Goal: Task Accomplishment & Management: Manage account settings

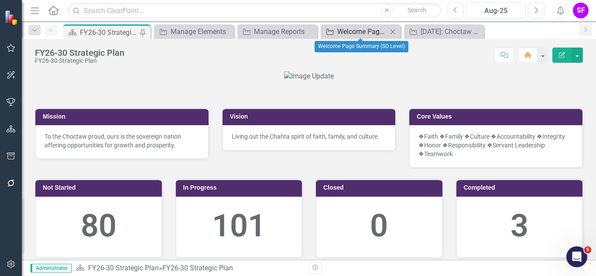
click at [345, 33] on div "Welcome Page Summary (SO Level)" at bounding box center [363, 31] width 50 height 11
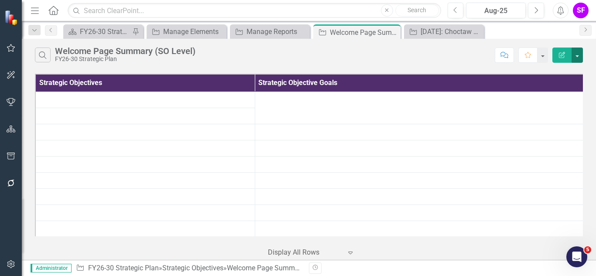
click at [579, 54] on button "button" at bounding box center [577, 55] width 11 height 15
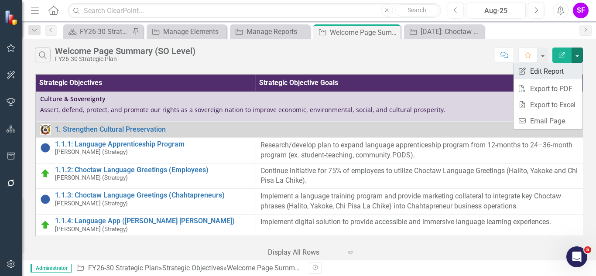
click at [559, 72] on link "Edit Report Edit Report" at bounding box center [548, 71] width 69 height 16
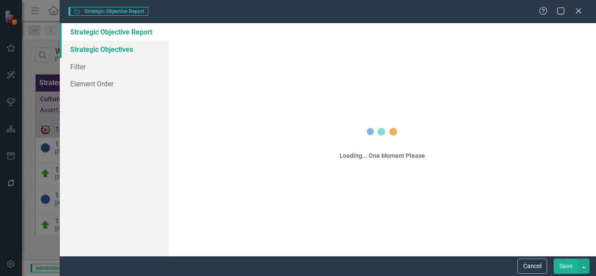
click at [105, 51] on link "Strategic Objectives" at bounding box center [114, 49] width 109 height 17
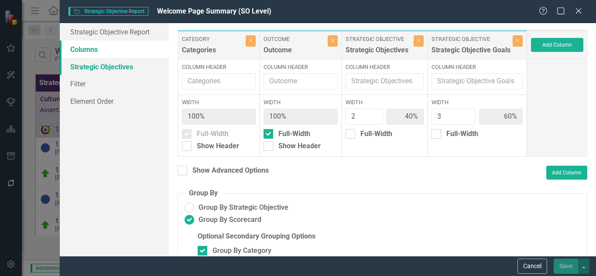
click at [109, 65] on link "Strategic Objectives" at bounding box center [114, 66] width 109 height 17
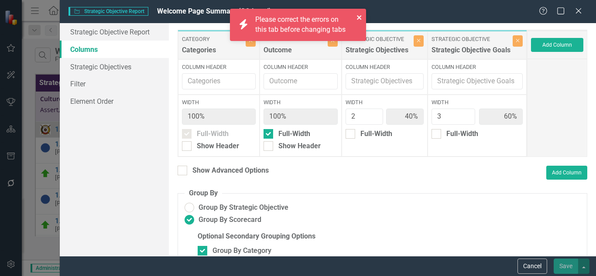
click at [358, 18] on icon "close" at bounding box center [359, 17] width 4 height 4
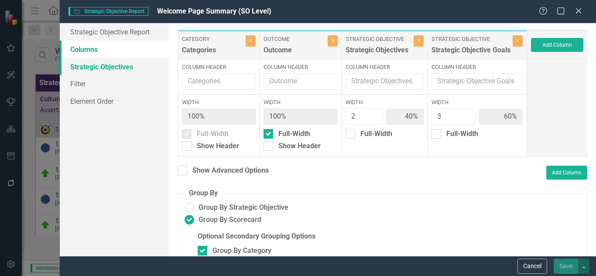
click at [85, 70] on link "Strategic Objectives" at bounding box center [114, 66] width 109 height 17
click at [76, 90] on link "Filter" at bounding box center [114, 83] width 109 height 17
click at [531, 270] on button "Cancel" at bounding box center [533, 266] width 30 height 15
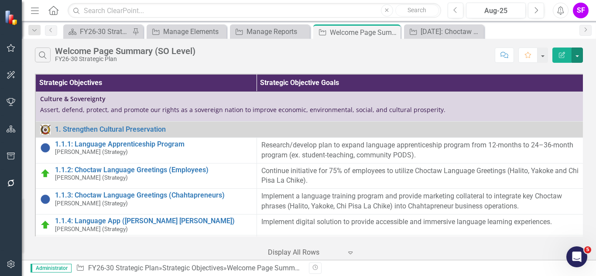
click at [579, 58] on button "button" at bounding box center [577, 55] width 11 height 15
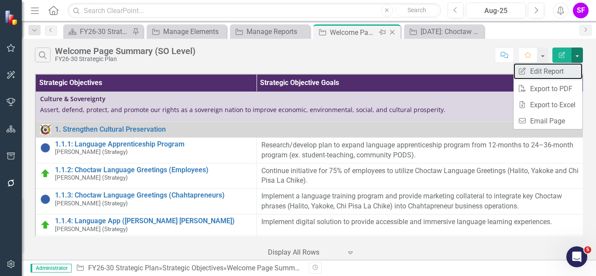
click at [562, 70] on link "Edit Report Edit Report" at bounding box center [548, 71] width 69 height 16
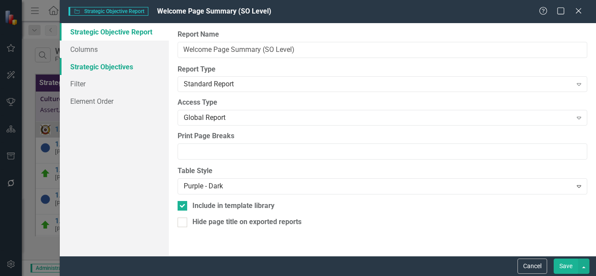
click at [105, 69] on link "Strategic Objectives" at bounding box center [114, 66] width 109 height 17
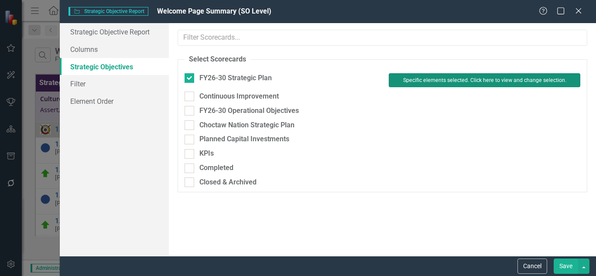
click at [443, 81] on button "Specific elements selected. Click here to view and change selection." at bounding box center [485, 80] width 192 height 14
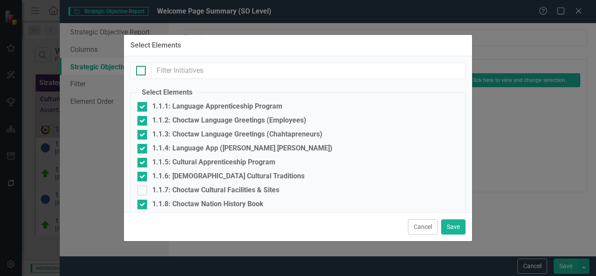
click at [142, 72] on div at bounding box center [141, 71] width 10 height 10
click at [142, 72] on input "checkbox" at bounding box center [139, 69] width 6 height 6
checkbox input "true"
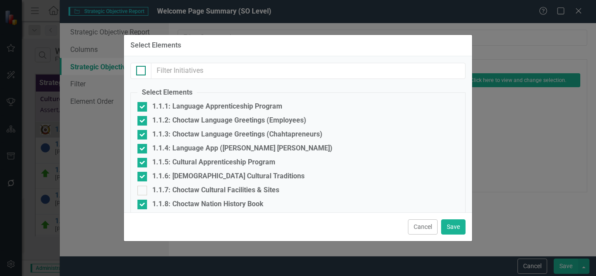
checkbox input "true"
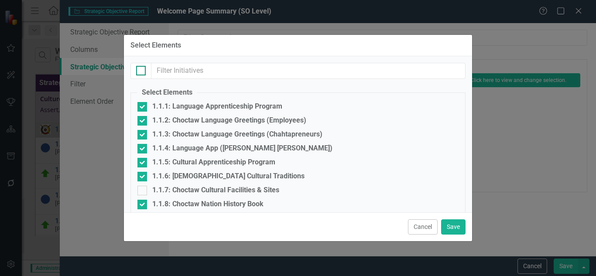
checkbox input "true"
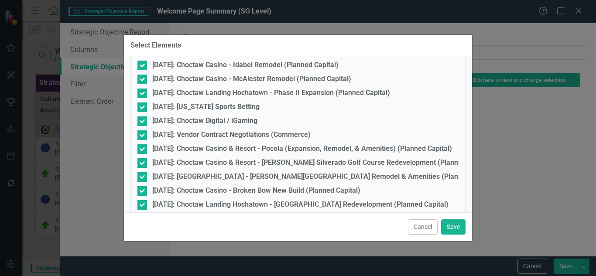
scroll to position [2468, 0]
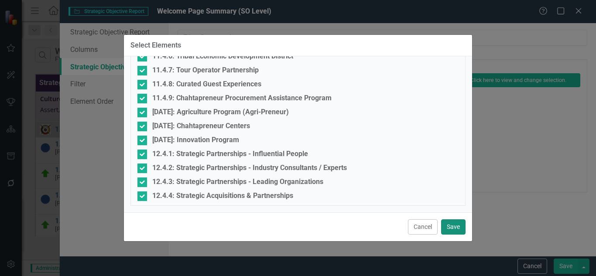
click at [449, 223] on button "Save" at bounding box center [453, 227] width 24 height 15
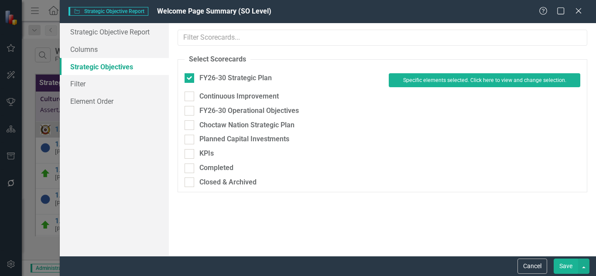
click at [562, 264] on button "Save" at bounding box center [566, 266] width 24 height 15
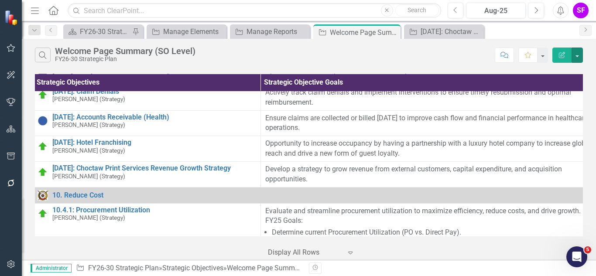
scroll to position [4899, 3]
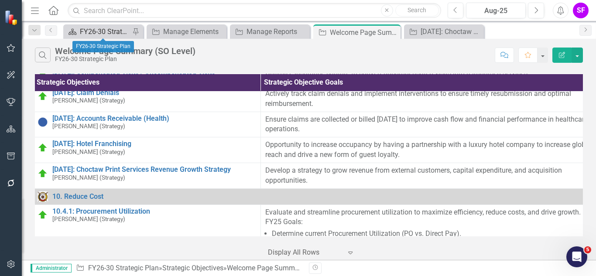
click at [79, 33] on link "Scorecard FY26-30 Strategic Plan" at bounding box center [97, 31] width 65 height 11
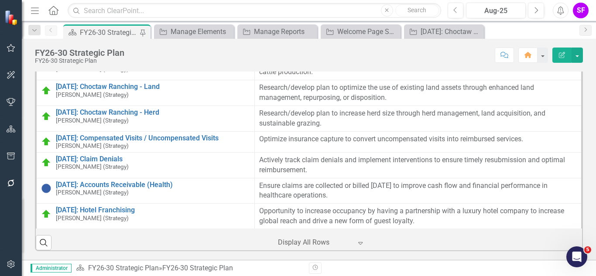
scroll to position [4904, 2]
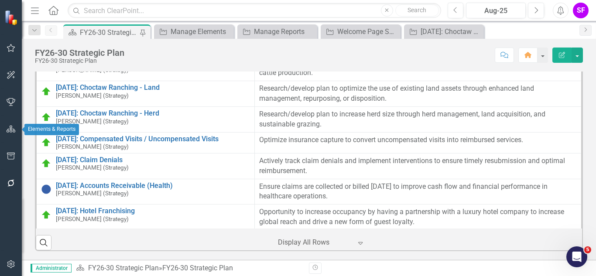
click at [8, 130] on icon "button" at bounding box center [11, 129] width 9 height 7
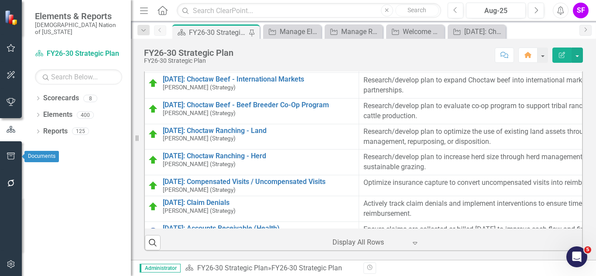
scroll to position [467, 0]
click at [12, 155] on icon "button" at bounding box center [11, 156] width 9 height 7
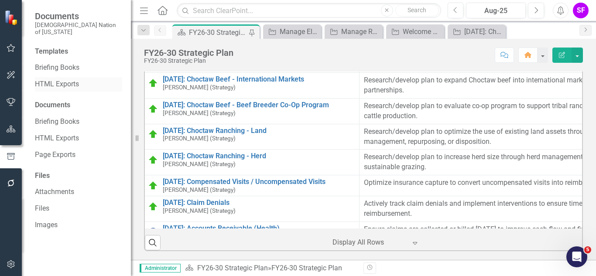
click at [53, 81] on link "HTML Exports" at bounding box center [78, 84] width 87 height 10
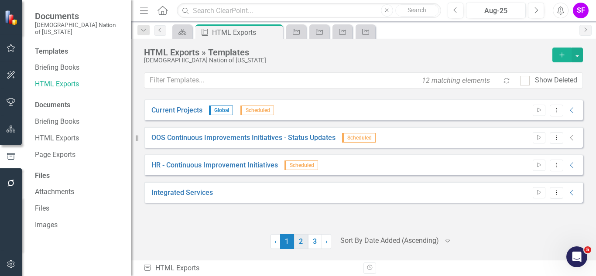
click at [302, 241] on link "2" at bounding box center [301, 241] width 14 height 15
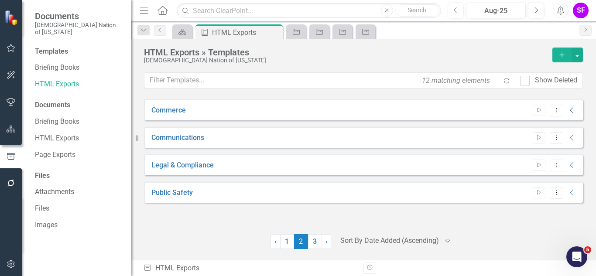
click at [572, 112] on icon at bounding box center [571, 111] width 3 height 6
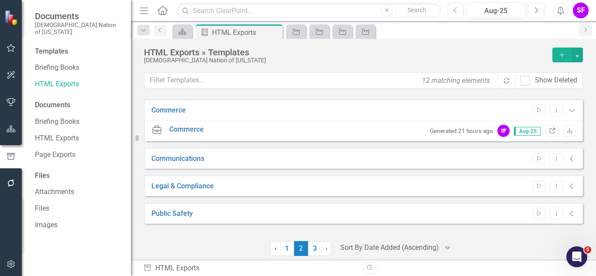
click at [549, 131] on icon "Link" at bounding box center [552, 131] width 7 height 5
click at [552, 114] on button "Dropdown Menu" at bounding box center [557, 111] width 14 height 12
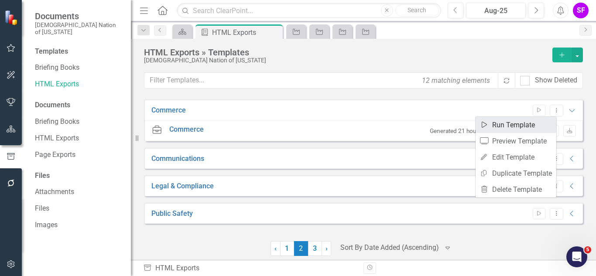
click at [537, 121] on link "Start Run Template" at bounding box center [516, 125] width 81 height 16
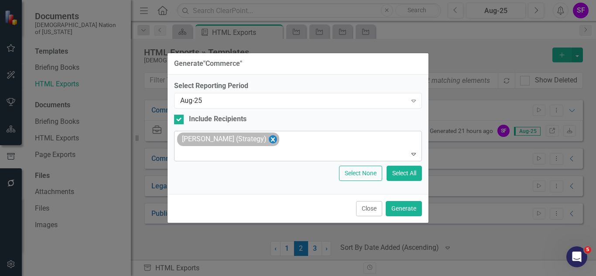
click at [271, 141] on icon "Remove Sheriden Franks (Strategy)" at bounding box center [273, 139] width 8 height 11
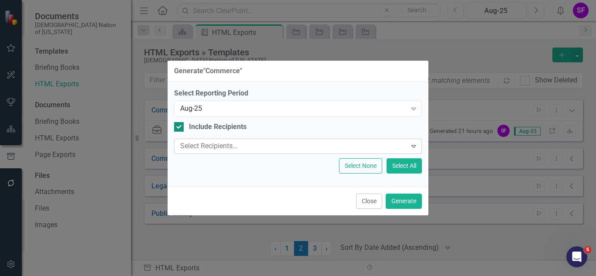
click at [217, 131] on div "Include Recipients" at bounding box center [218, 127] width 58 height 10
click at [180, 128] on input "Include Recipients" at bounding box center [177, 125] width 6 height 6
checkbox input "false"
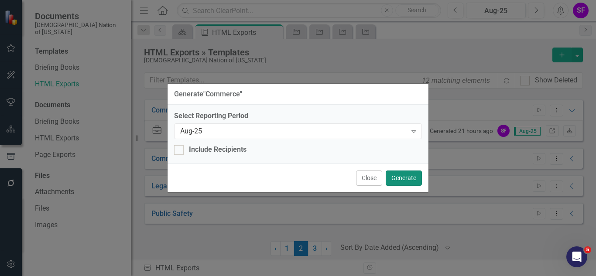
click at [399, 178] on button "Generate" at bounding box center [404, 178] width 36 height 15
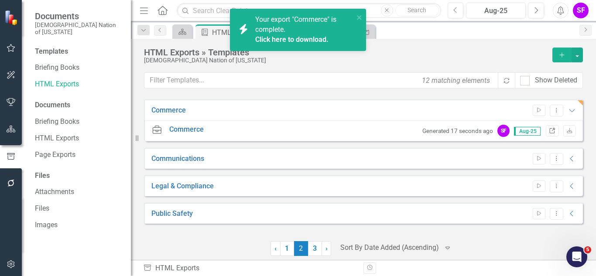
click at [550, 133] on icon at bounding box center [552, 130] width 5 height 5
click at [311, 38] on link "Click here to download." at bounding box center [291, 39] width 73 height 8
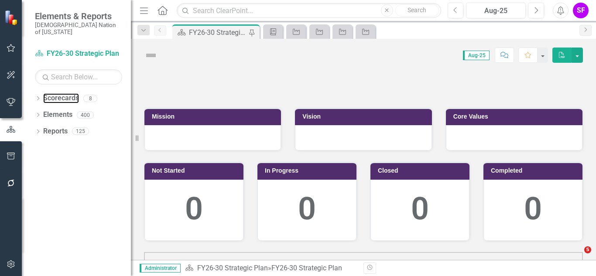
click at [64, 93] on link "Scorecards" at bounding box center [61, 98] width 36 height 10
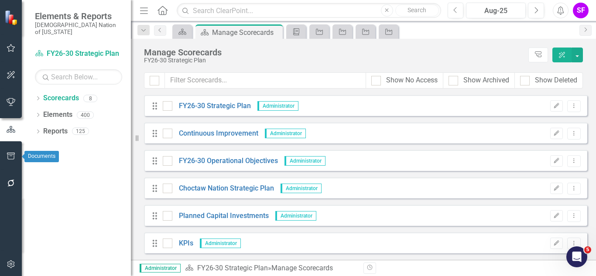
click at [7, 158] on icon "button" at bounding box center [11, 156] width 9 height 7
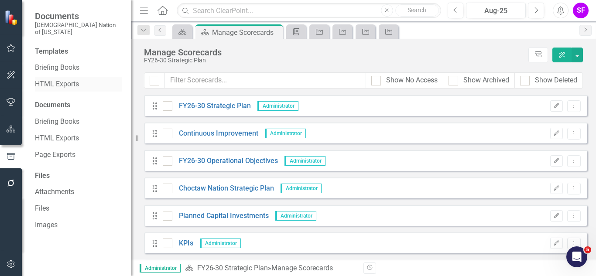
click at [60, 80] on link "HTML Exports" at bounding box center [78, 84] width 87 height 10
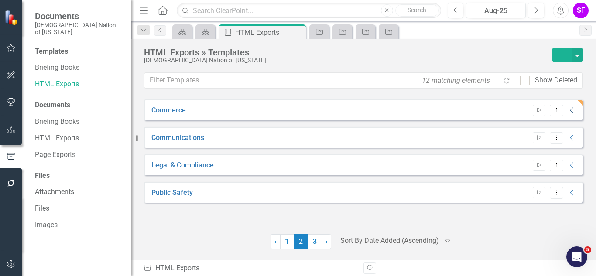
click at [575, 108] on icon "Collapse" at bounding box center [572, 110] width 9 height 7
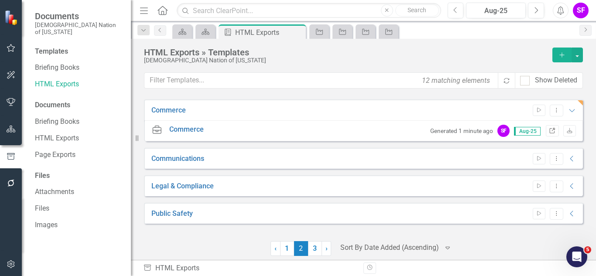
click at [549, 131] on icon "Link" at bounding box center [552, 131] width 7 height 5
click at [144, 10] on icon "Menu" at bounding box center [143, 10] width 11 height 9
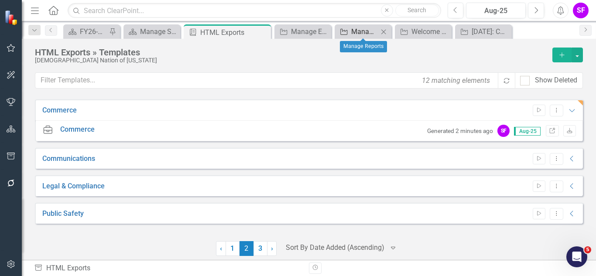
click at [359, 30] on div "Manage Reports" at bounding box center [365, 31] width 27 height 11
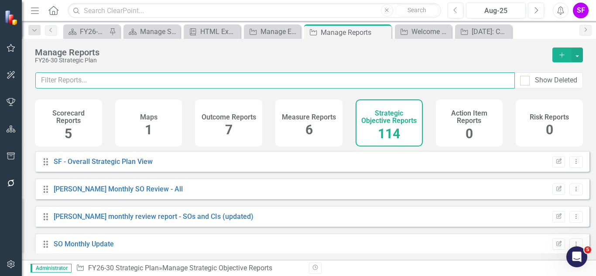
click at [287, 77] on input "text" at bounding box center [275, 80] width 480 height 16
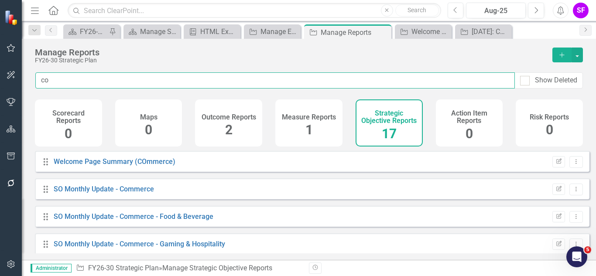
type input "c"
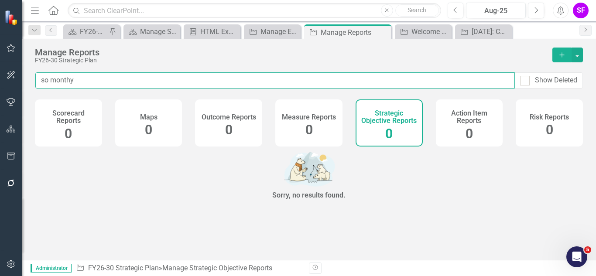
click at [191, 79] on input "so monthy" at bounding box center [275, 80] width 480 height 16
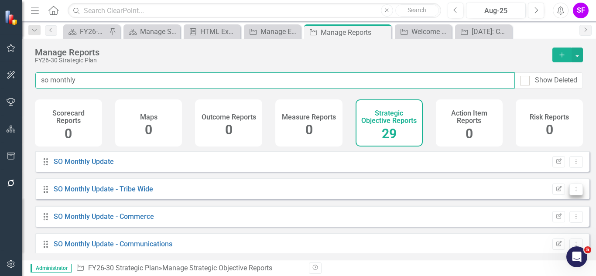
type input "so monthly"
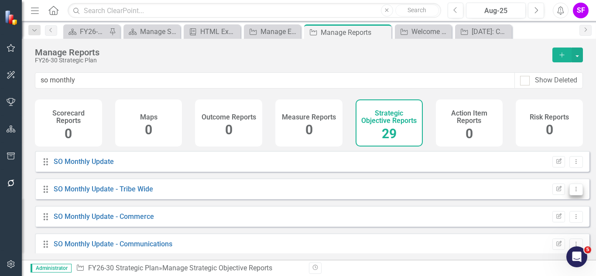
click at [573, 192] on icon "Dropdown Menu" at bounding box center [576, 189] width 7 height 6
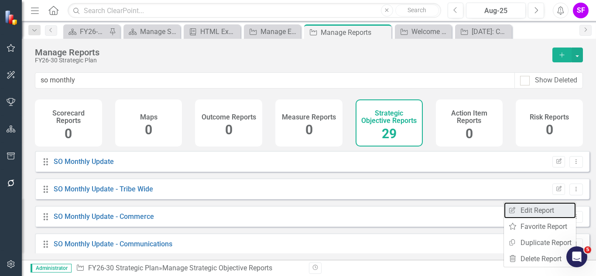
click at [546, 210] on link "Edit Report Edit Report" at bounding box center [540, 211] width 72 height 16
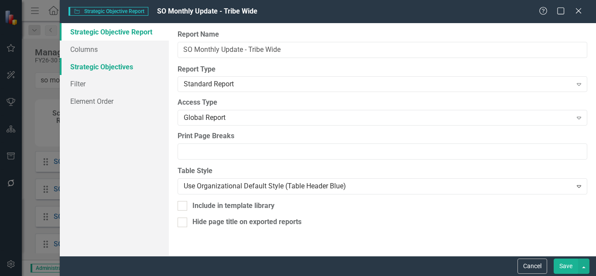
click at [120, 69] on link "Strategic Objectives" at bounding box center [114, 66] width 109 height 17
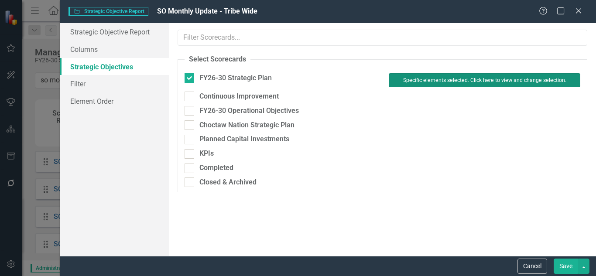
click at [425, 76] on button "Specific elements selected. Click here to view and change selection." at bounding box center [485, 80] width 192 height 14
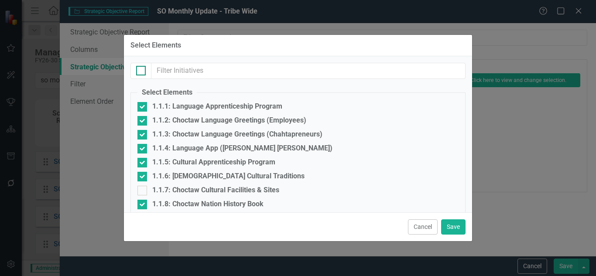
click at [141, 72] on div at bounding box center [141, 71] width 10 height 10
click at [141, 72] on input "checkbox" at bounding box center [139, 69] width 6 height 6
checkbox input "true"
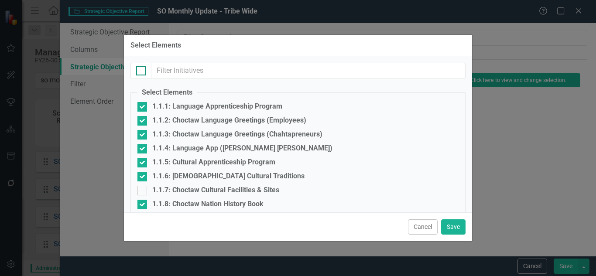
checkbox input "true"
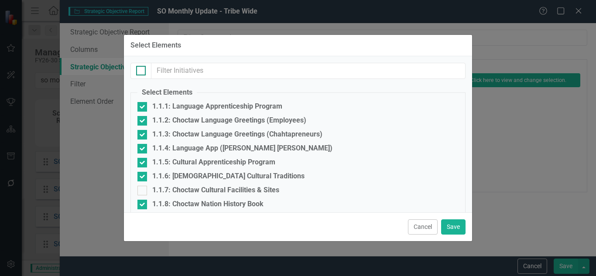
checkbox input "true"
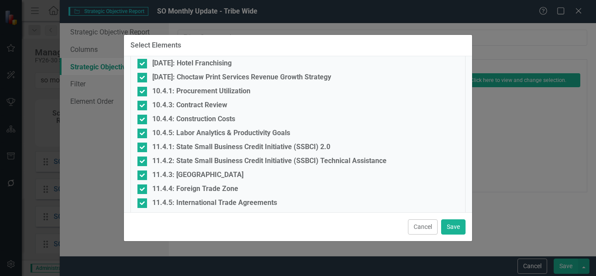
scroll to position [2468, 0]
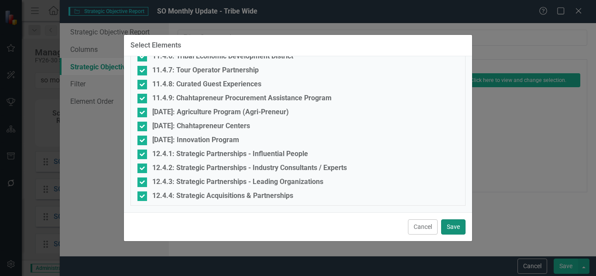
click at [453, 227] on button "Save" at bounding box center [453, 227] width 24 height 15
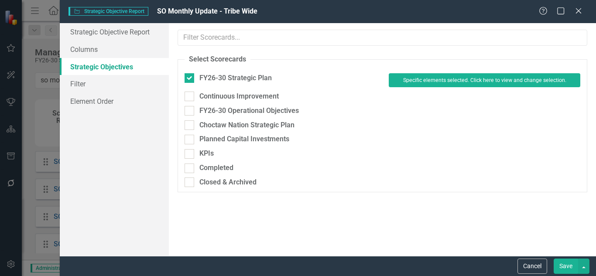
click at [565, 265] on button "Save" at bounding box center [566, 266] width 24 height 15
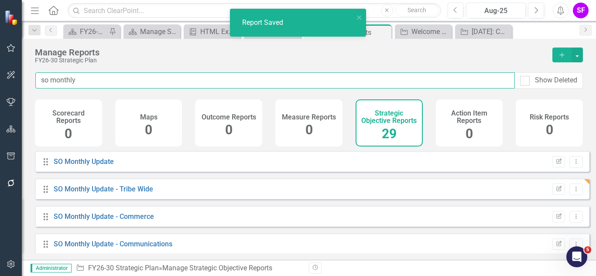
click at [378, 79] on input "so monthly" at bounding box center [275, 80] width 480 height 16
click at [377, 84] on input "so monthly" at bounding box center [275, 80] width 480 height 16
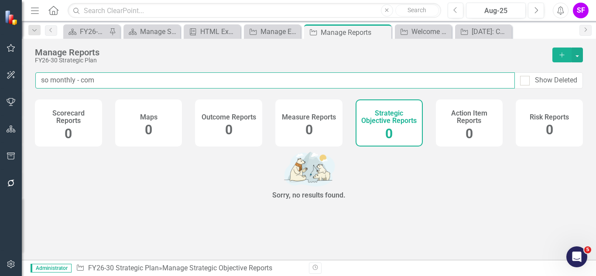
click at [328, 77] on input "so monthly - com" at bounding box center [275, 80] width 480 height 16
type input "s"
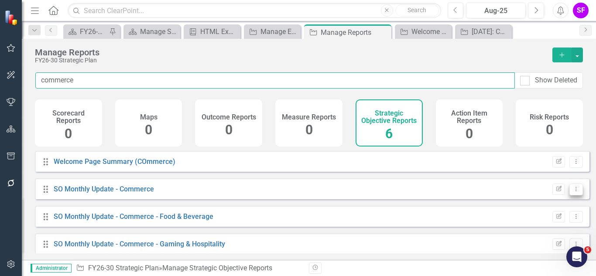
type input "commerce"
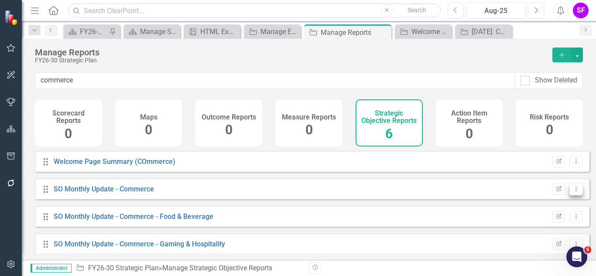
click at [573, 192] on icon "Dropdown Menu" at bounding box center [576, 189] width 7 height 6
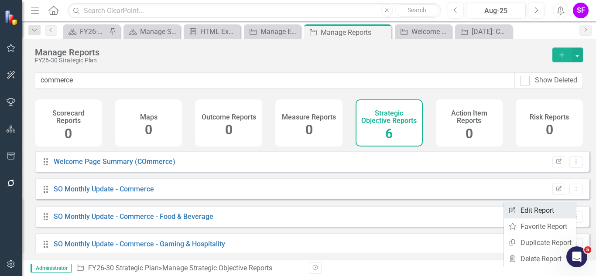
click at [545, 210] on link "Edit Report Edit Report" at bounding box center [540, 211] width 72 height 16
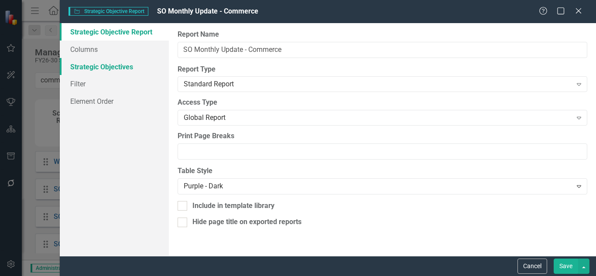
click at [79, 67] on link "Strategic Objectives" at bounding box center [114, 66] width 109 height 17
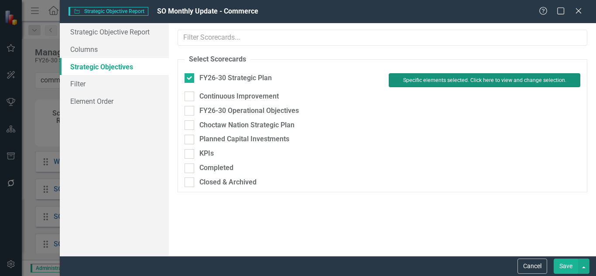
click at [404, 76] on button "Specific elements selected. Click here to view and change selection." at bounding box center [485, 80] width 192 height 14
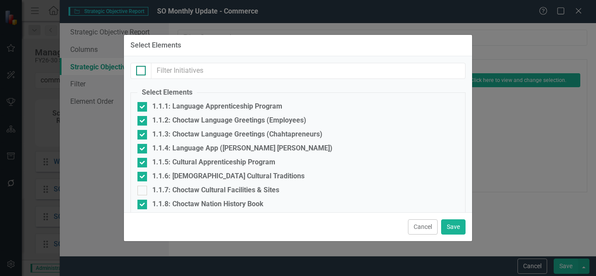
click at [141, 74] on div at bounding box center [141, 71] width 10 height 10
click at [141, 72] on input "checkbox" at bounding box center [139, 69] width 6 height 6
checkbox input "true"
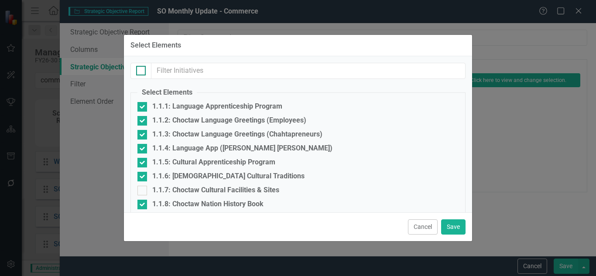
checkbox input "true"
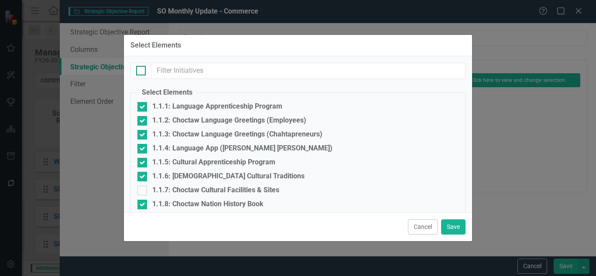
checkbox input "true"
click at [141, 74] on div at bounding box center [141, 71] width 10 height 10
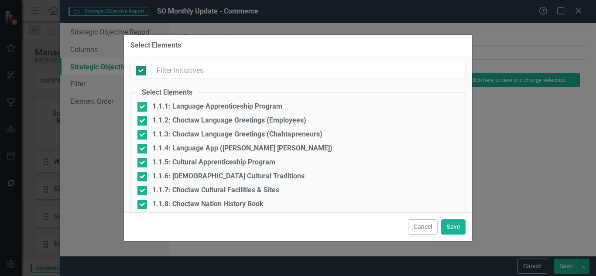
click at [141, 72] on input "checkbox" at bounding box center [139, 69] width 6 height 6
checkbox input "false"
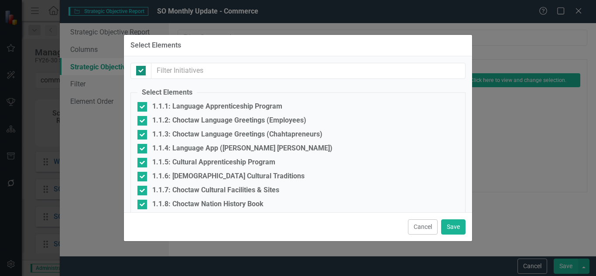
checkbox input "false"
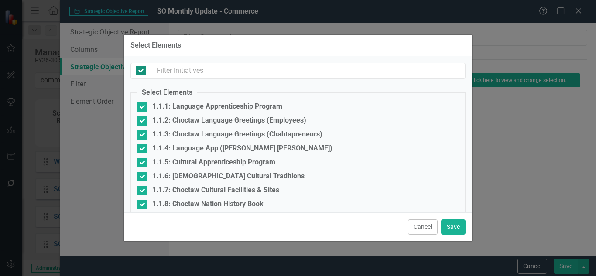
checkbox input "false"
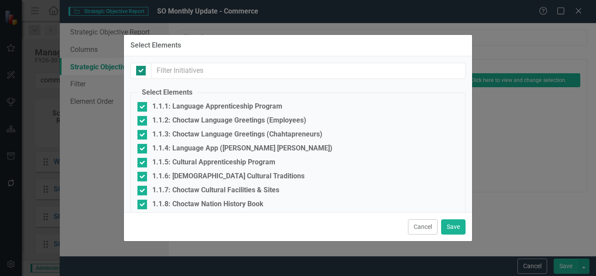
checkbox input "false"
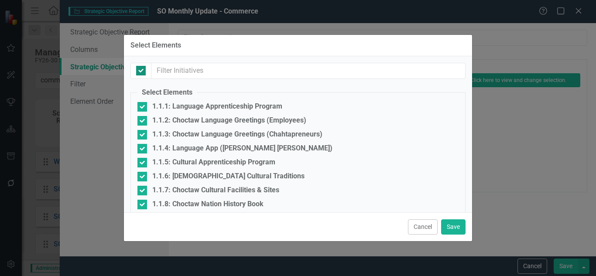
checkbox input "false"
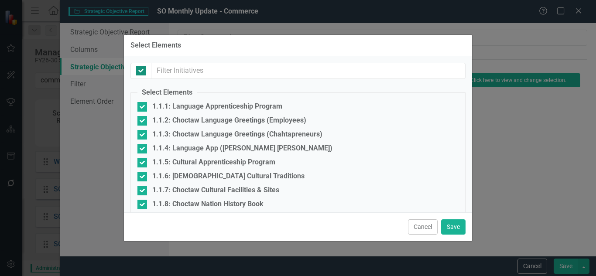
checkbox input "false"
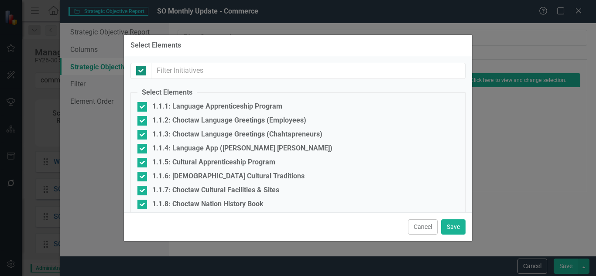
checkbox input "false"
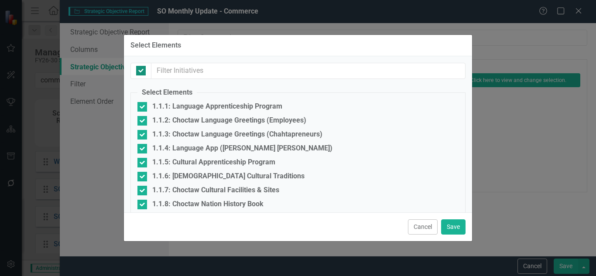
checkbox input "false"
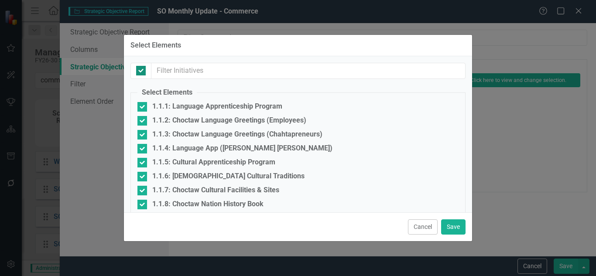
checkbox input "false"
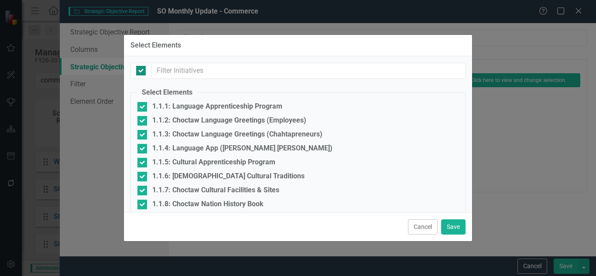
checkbox input "false"
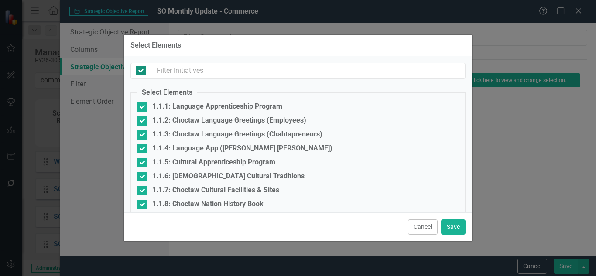
checkbox input "false"
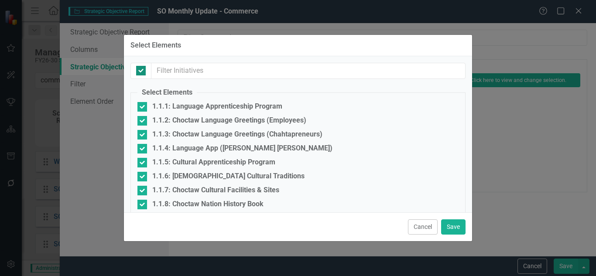
checkbox input "false"
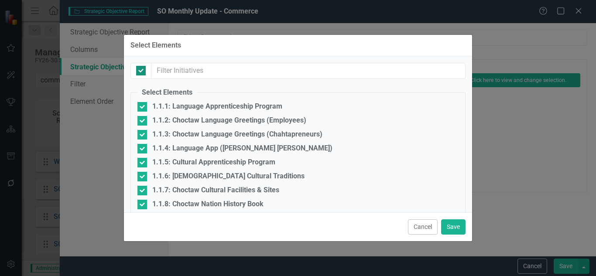
checkbox input "false"
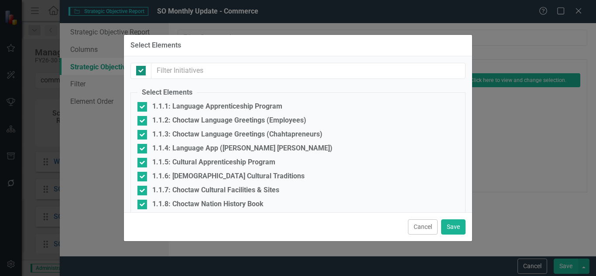
checkbox input "false"
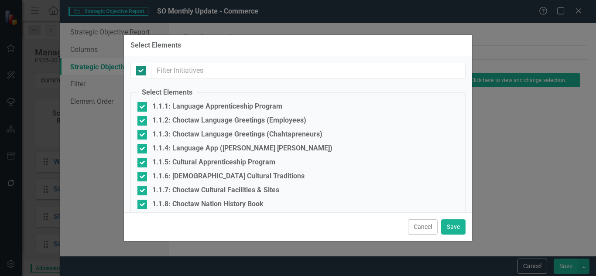
checkbox input "false"
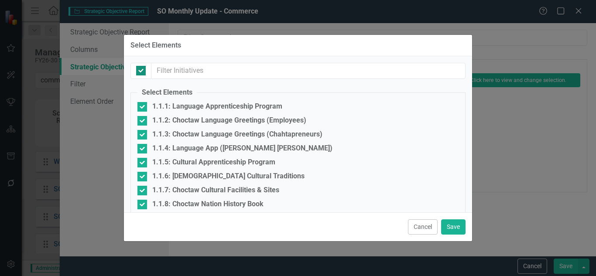
checkbox input "false"
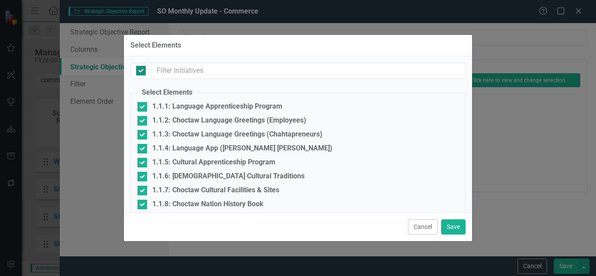
checkbox input "false"
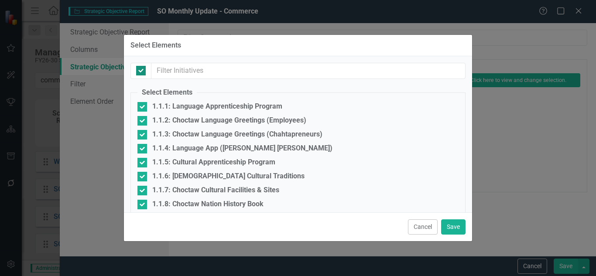
checkbox input "false"
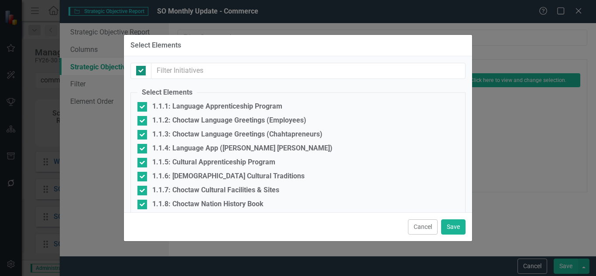
checkbox input "false"
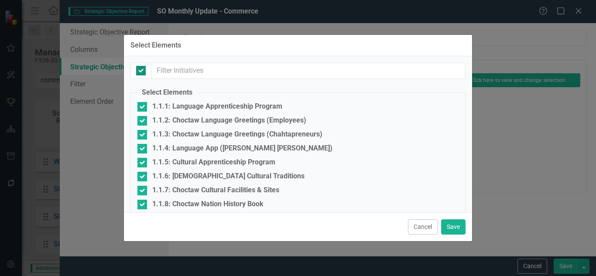
checkbox input "false"
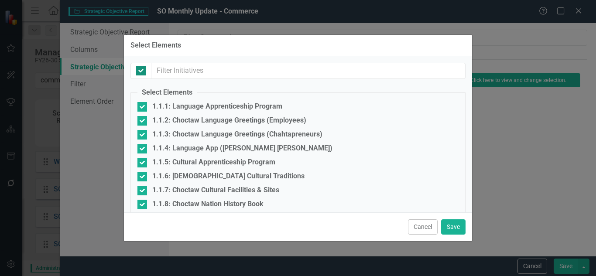
checkbox input "false"
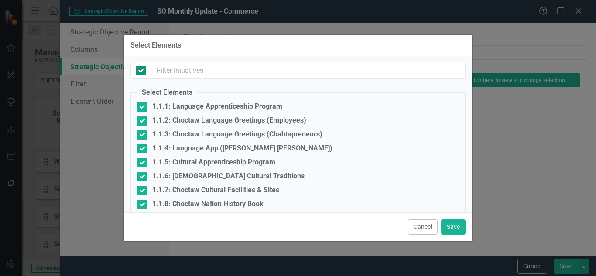
checkbox input "false"
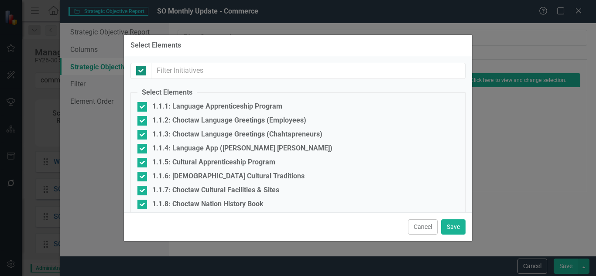
checkbox input "false"
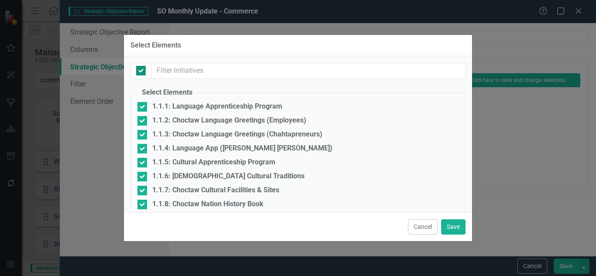
checkbox input "false"
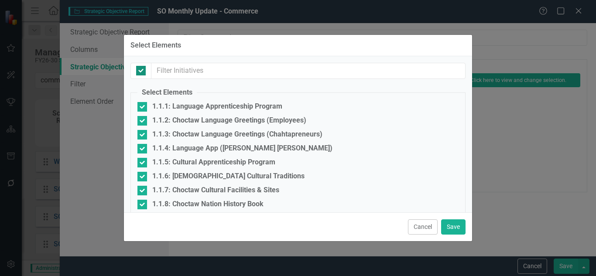
checkbox input "false"
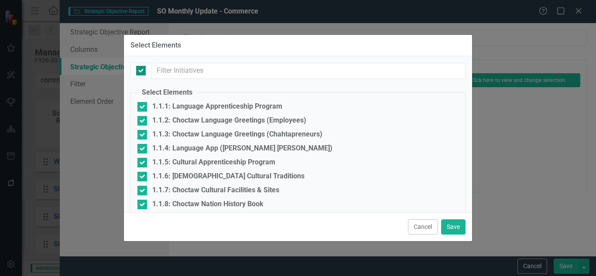
checkbox input "false"
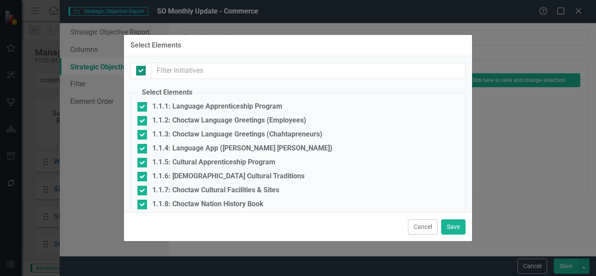
checkbox input "false"
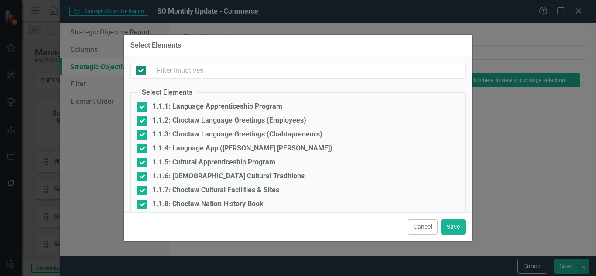
checkbox input "false"
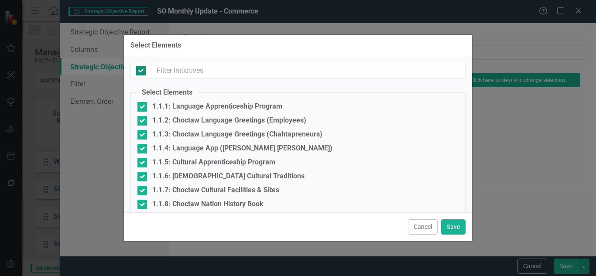
checkbox input "false"
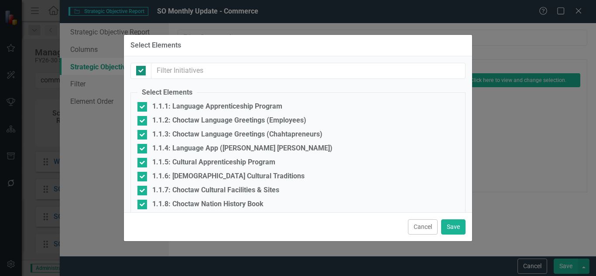
checkbox input "false"
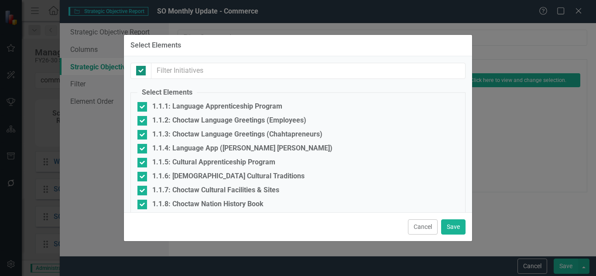
checkbox input "false"
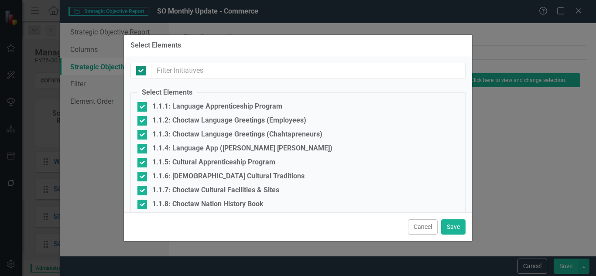
checkbox input "false"
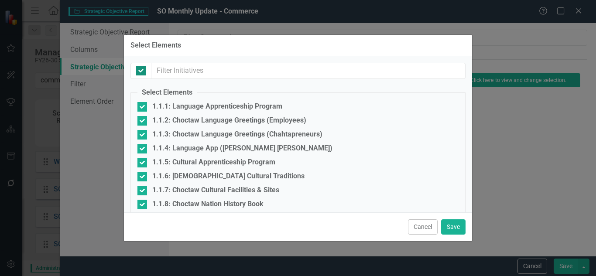
checkbox input "false"
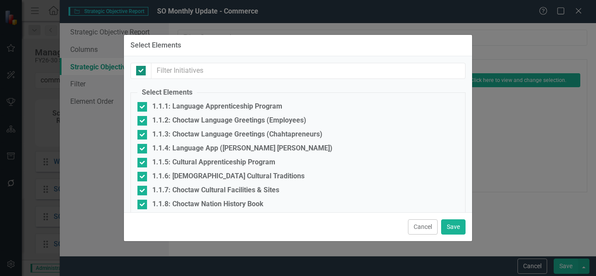
checkbox input "false"
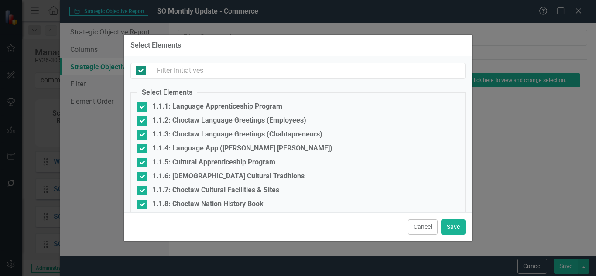
checkbox input "false"
click at [141, 74] on div at bounding box center [141, 71] width 10 height 10
click at [141, 72] on input "checkbox" at bounding box center [139, 69] width 6 height 6
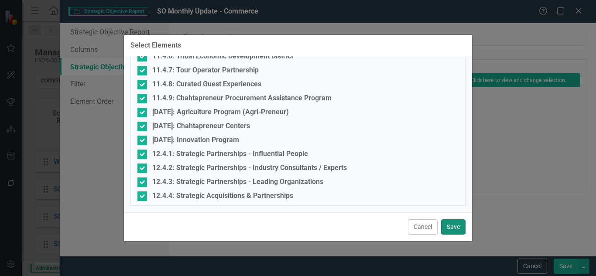
click at [458, 227] on button "Save" at bounding box center [453, 227] width 24 height 15
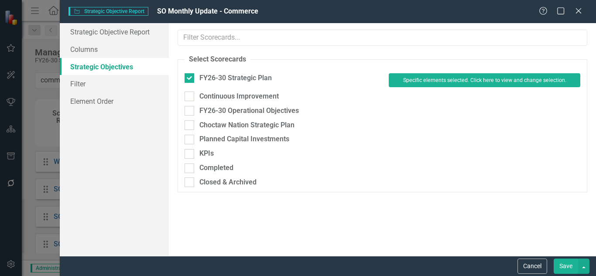
click at [573, 269] on button "Save" at bounding box center [566, 266] width 24 height 15
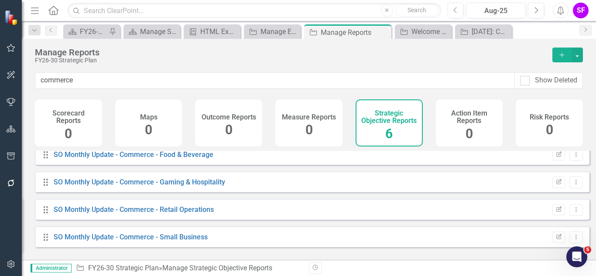
scroll to position [62, 0]
click at [570, 242] on button "Dropdown Menu" at bounding box center [577, 237] width 14 height 12
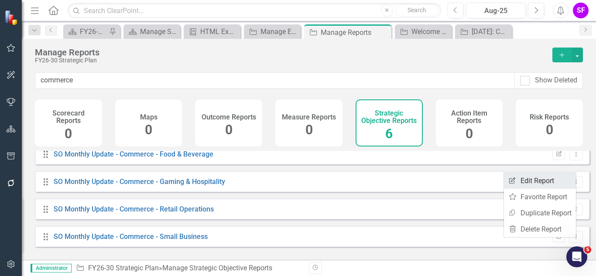
click at [517, 181] on link "Edit Report Edit Report" at bounding box center [540, 181] width 72 height 16
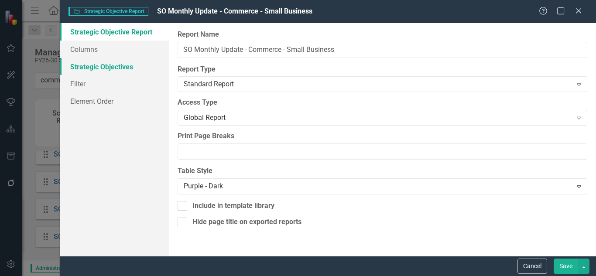
click at [85, 68] on link "Strategic Objectives" at bounding box center [114, 66] width 109 height 17
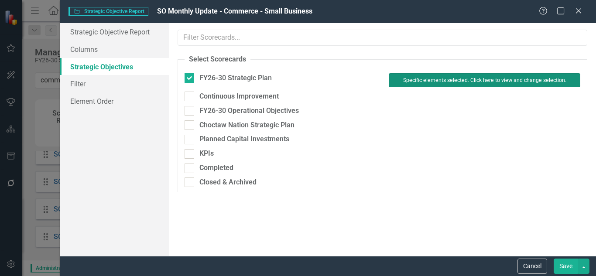
click at [412, 78] on button "Specific elements selected. Click here to view and change selection." at bounding box center [485, 80] width 192 height 14
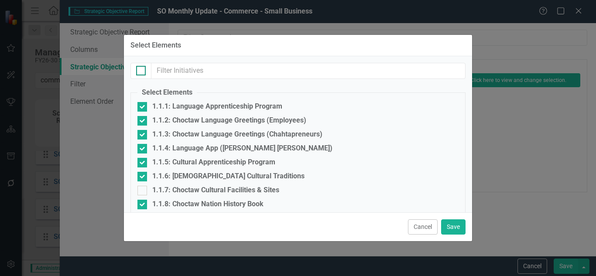
click at [142, 68] on div at bounding box center [141, 71] width 10 height 10
click at [142, 68] on input "checkbox" at bounding box center [139, 69] width 6 height 6
click at [142, 68] on div at bounding box center [141, 71] width 10 height 10
click at [142, 68] on input "checkbox" at bounding box center [139, 69] width 6 height 6
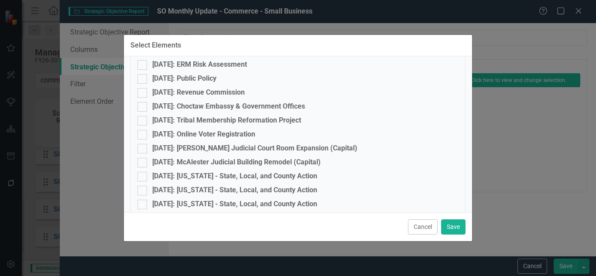
scroll to position [0, 0]
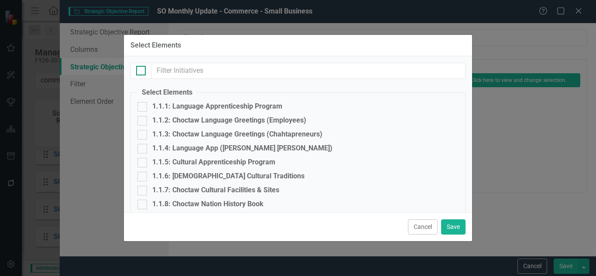
click at [139, 70] on input "checkbox" at bounding box center [139, 69] width 6 height 6
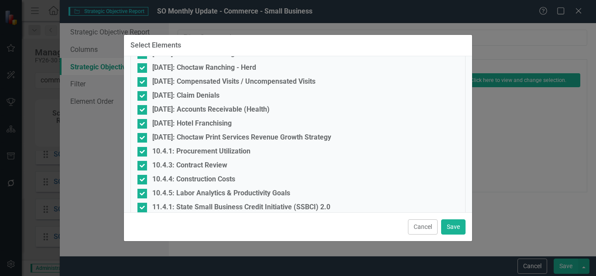
scroll to position [2468, 0]
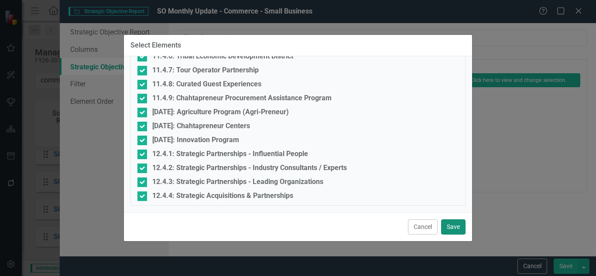
click at [455, 233] on button "Save" at bounding box center [453, 227] width 24 height 15
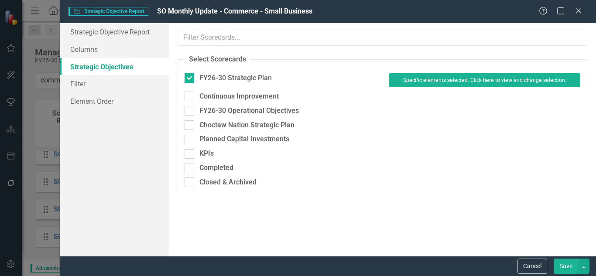
click at [558, 268] on button "Save" at bounding box center [566, 266] width 24 height 15
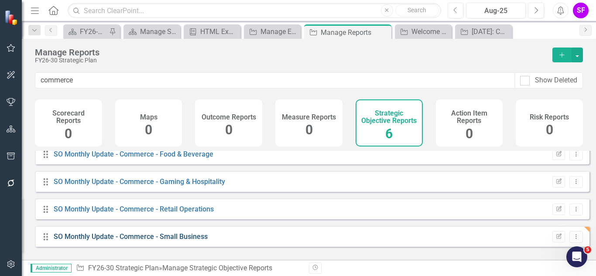
click at [162, 241] on link "SO Monthly Update - Commerce - Small Business" at bounding box center [131, 237] width 154 height 8
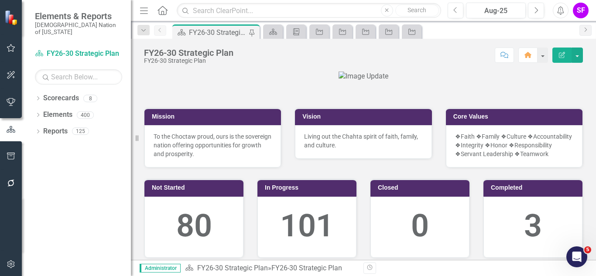
click at [14, 159] on icon "button" at bounding box center [11, 156] width 9 height 7
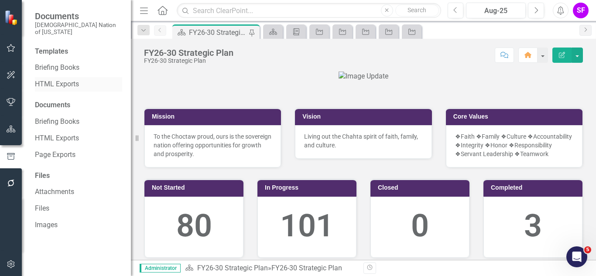
click at [51, 80] on link "HTML Exports" at bounding box center [78, 84] width 87 height 10
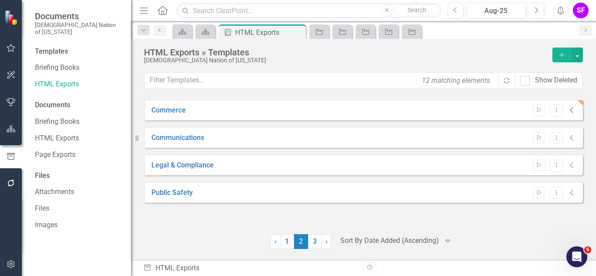
click at [572, 112] on icon at bounding box center [571, 111] width 3 height 6
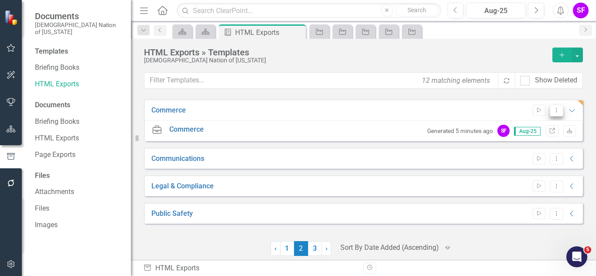
click at [550, 105] on button "Dropdown Menu" at bounding box center [557, 111] width 14 height 12
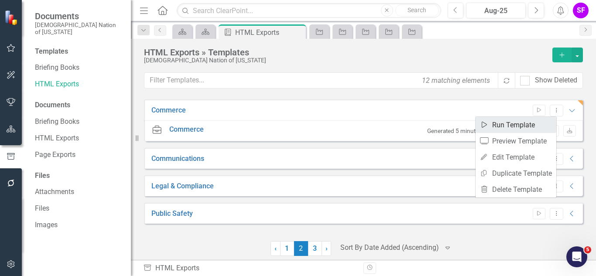
click at [530, 124] on link "Start Run Template" at bounding box center [516, 125] width 81 height 16
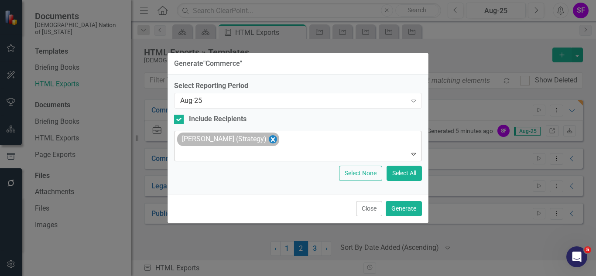
click at [274, 136] on icon "Remove Sheriden Franks (Strategy)" at bounding box center [273, 139] width 8 height 11
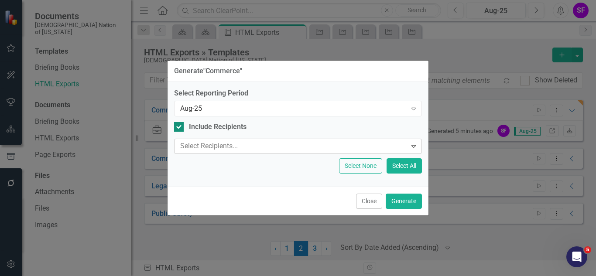
click at [234, 126] on div "Include Recipients" at bounding box center [218, 127] width 58 height 10
click at [180, 126] on input "Include Recipients" at bounding box center [177, 125] width 6 height 6
checkbox input "false"
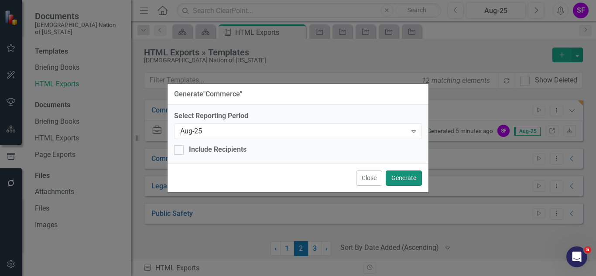
click at [409, 176] on button "Generate" at bounding box center [404, 178] width 36 height 15
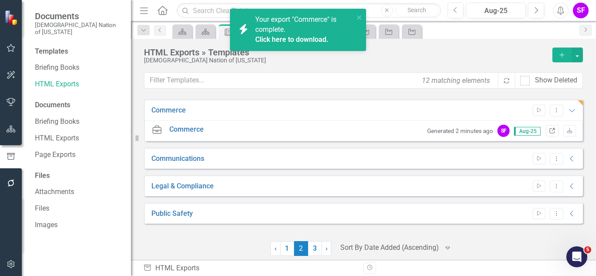
click at [550, 129] on icon at bounding box center [552, 130] width 5 height 5
click at [358, 19] on icon "close" at bounding box center [359, 17] width 4 height 4
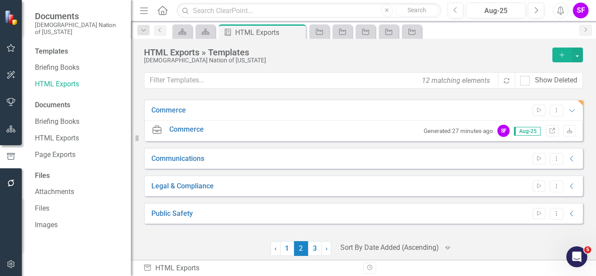
click at [145, 11] on icon "button" at bounding box center [144, 10] width 8 height 6
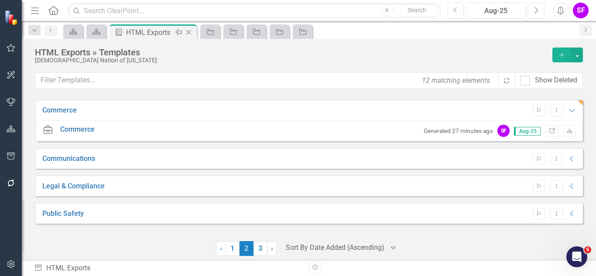
click at [190, 34] on icon "Close" at bounding box center [188, 32] width 9 height 7
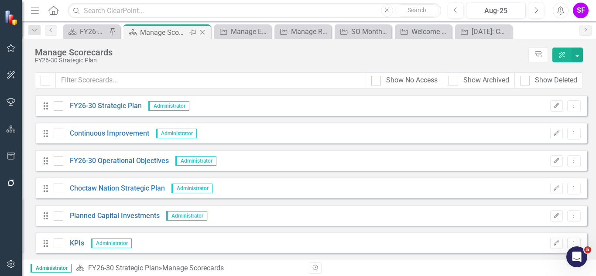
click at [203, 34] on icon "Close" at bounding box center [202, 32] width 9 height 7
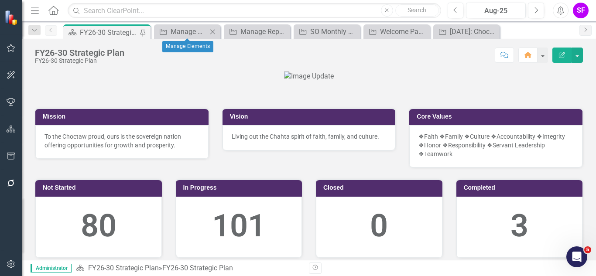
click at [214, 30] on icon at bounding box center [212, 31] width 5 height 5
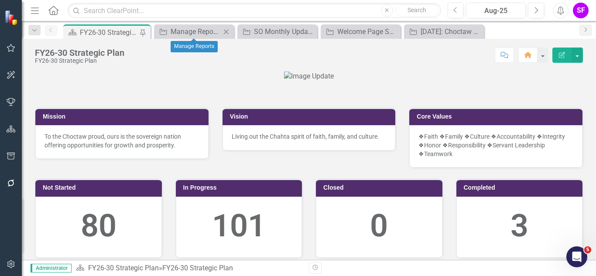
click at [226, 32] on icon at bounding box center [226, 31] width 5 height 5
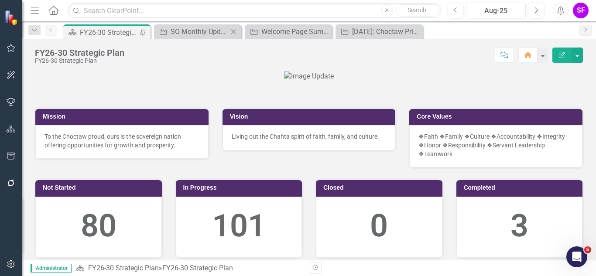
click at [233, 31] on icon at bounding box center [233, 31] width 5 height 5
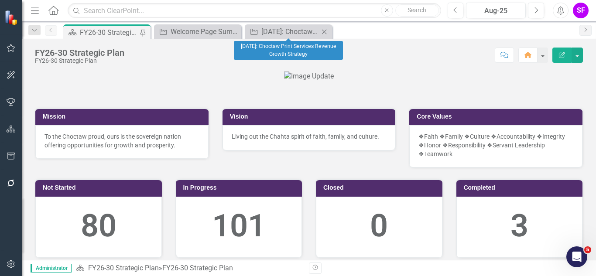
click at [325, 34] on icon "Close" at bounding box center [324, 31] width 9 height 7
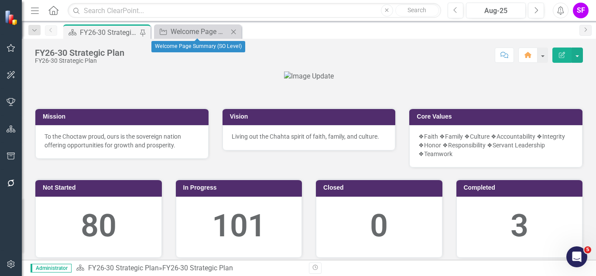
click at [232, 32] on icon "Close" at bounding box center [233, 31] width 9 height 7
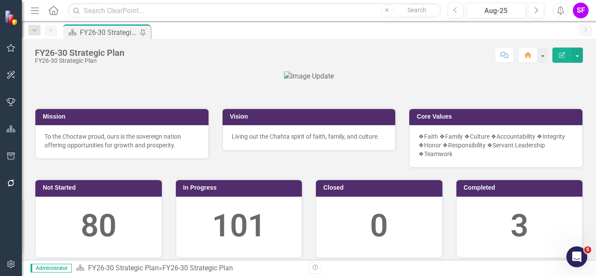
click at [35, 17] on button "Menu" at bounding box center [34, 10] width 11 height 15
click at [0, 0] on span "Elements & Reports" at bounding box center [0, 0] width 0 height 0
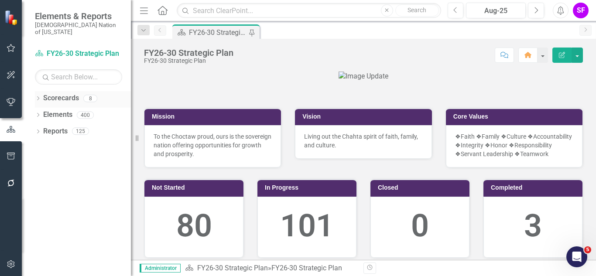
click at [54, 93] on link "Scorecards" at bounding box center [61, 98] width 36 height 10
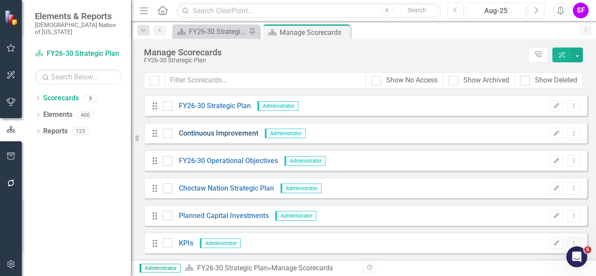
click at [204, 135] on link "Continuous Improvement" at bounding box center [215, 134] width 86 height 10
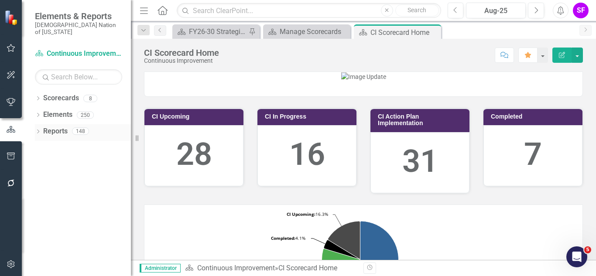
click at [52, 127] on link "Reports" at bounding box center [55, 132] width 24 height 10
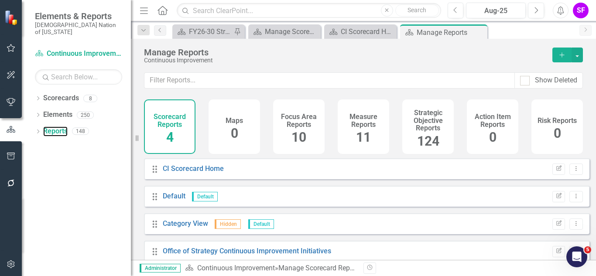
click at [43, 127] on link "Reports" at bounding box center [55, 132] width 24 height 10
click at [440, 144] on div "Strategic Objective Reports 124" at bounding box center [429, 127] width 52 height 55
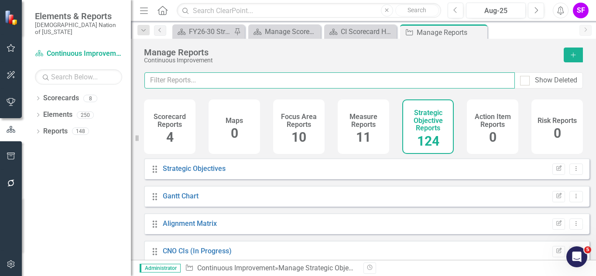
click at [416, 84] on input "text" at bounding box center [330, 80] width 371 height 16
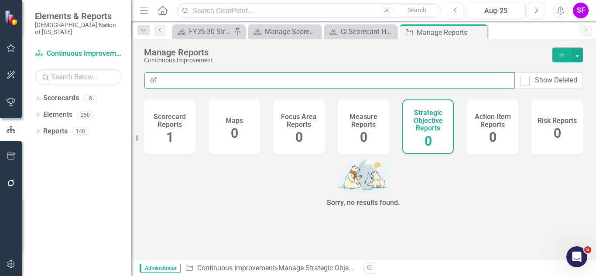
type input "o"
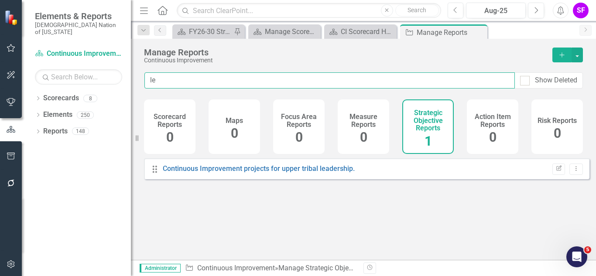
type input "l"
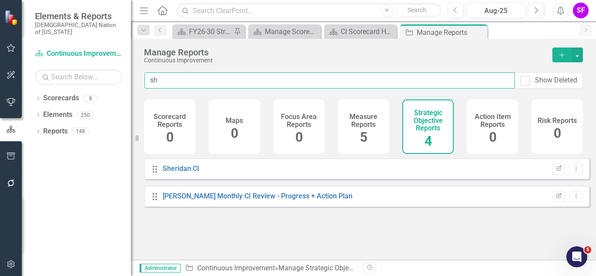
type input "s"
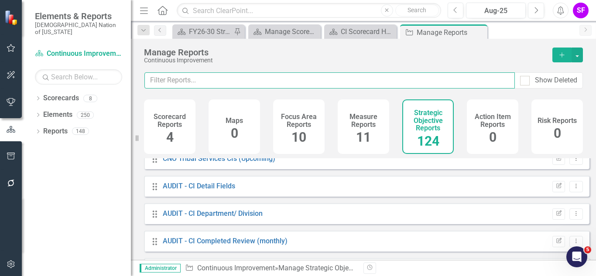
scroll to position [320, 0]
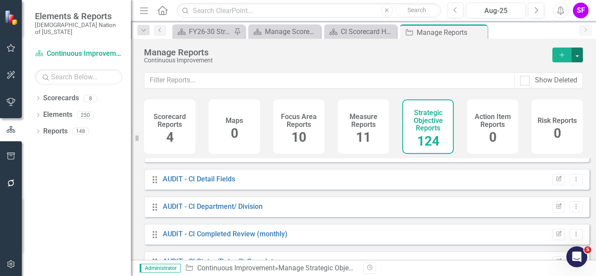
click at [581, 51] on button "button" at bounding box center [577, 55] width 11 height 15
click at [555, 69] on link "Strategic Objective Add Report" at bounding box center [542, 71] width 82 height 16
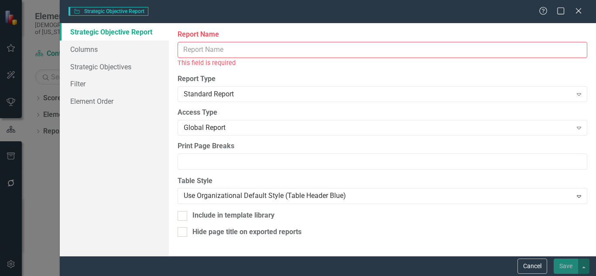
click at [227, 46] on input "Report Name" at bounding box center [383, 50] width 410 height 16
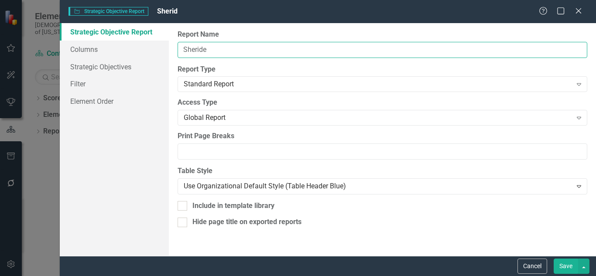
type input "Sheriden"
type input "SF - All Team Report"
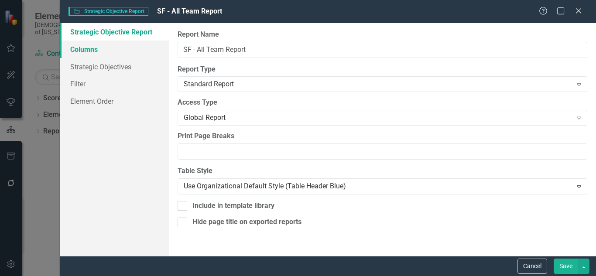
click at [95, 52] on link "Columns" at bounding box center [114, 49] width 109 height 17
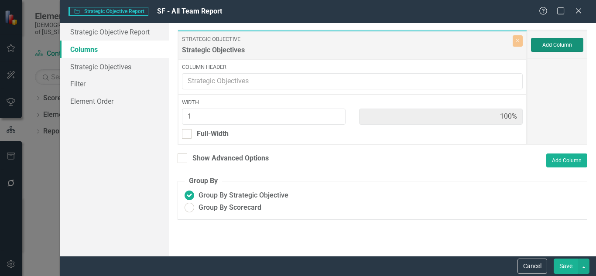
click at [547, 41] on button "Add Column" at bounding box center [557, 45] width 52 height 14
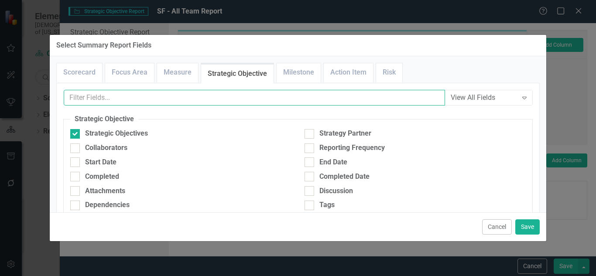
click at [358, 96] on input "text" at bounding box center [255, 98] width 382 height 16
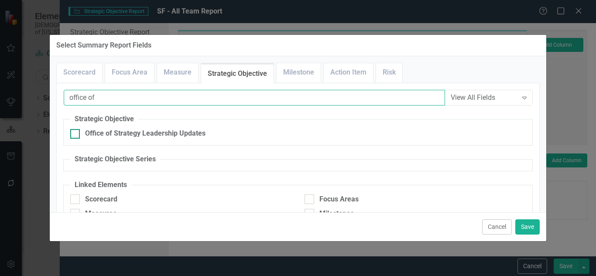
type input "office of"
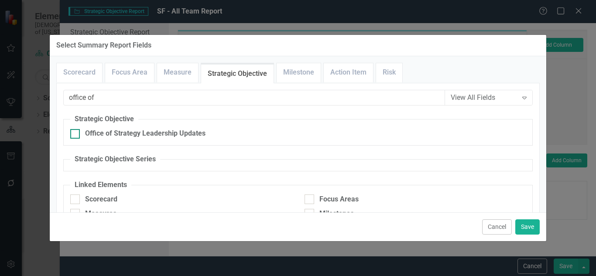
click at [183, 134] on div "Office of Strategy Leadership Updates" at bounding box center [145, 134] width 121 height 10
click at [76, 134] on input "Office of Strategy Leadership Updates" at bounding box center [73, 132] width 6 height 6
checkbox input "true"
click at [520, 227] on button "Save" at bounding box center [528, 227] width 24 height 15
type input "50%"
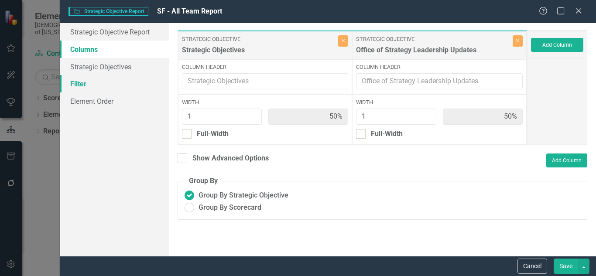
click at [99, 88] on link "Filter" at bounding box center [114, 83] width 109 height 17
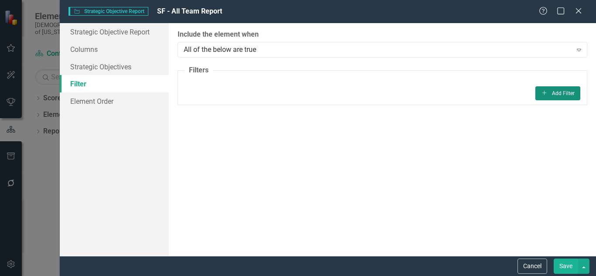
click at [551, 93] on button "Add Add Filter" at bounding box center [558, 93] width 45 height 14
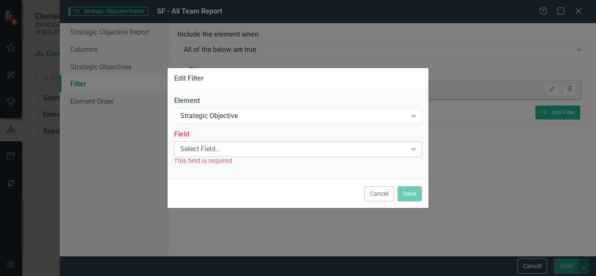
click at [271, 141] on div "Select Field... Expand" at bounding box center [298, 149] width 248 height 16
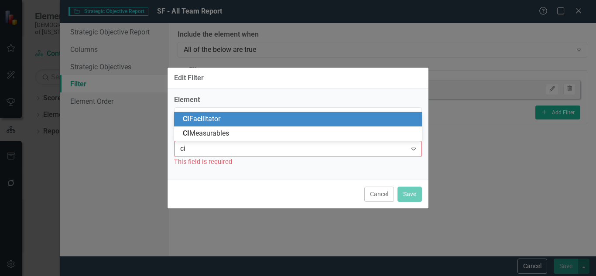
type input "ci"
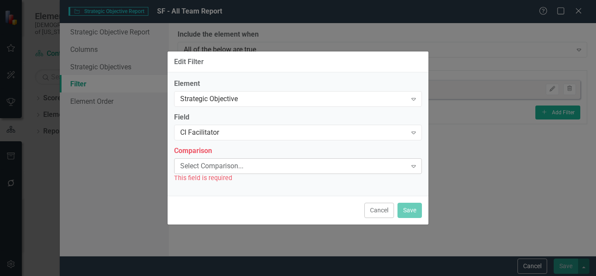
click at [236, 172] on div "Select Comparison... Expand" at bounding box center [298, 167] width 248 height 16
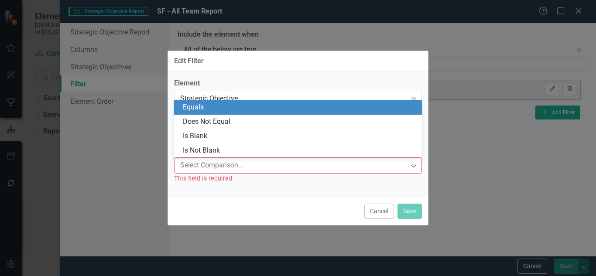
click at [234, 107] on div "Equals" at bounding box center [300, 108] width 234 height 10
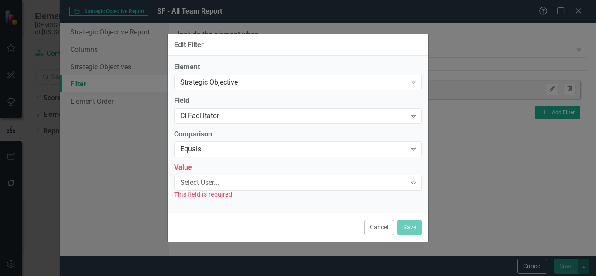
click at [241, 193] on div "This field is required" at bounding box center [298, 195] width 248 height 10
click at [247, 188] on div "Select User... Expand" at bounding box center [298, 183] width 248 height 16
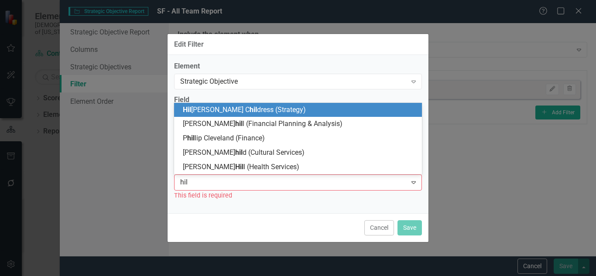
type input "hill"
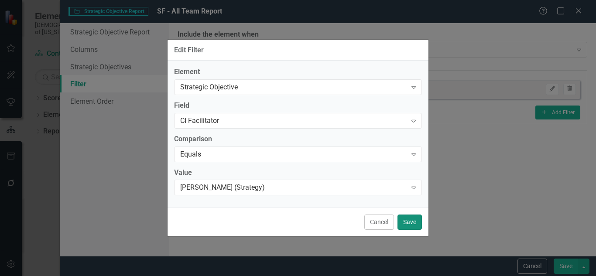
click at [413, 227] on button "Save" at bounding box center [410, 222] width 24 height 15
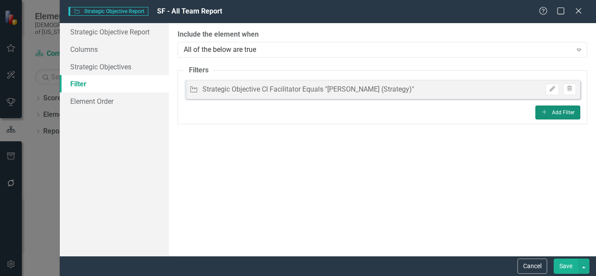
click at [565, 112] on button "Add Add Filter" at bounding box center [558, 113] width 45 height 14
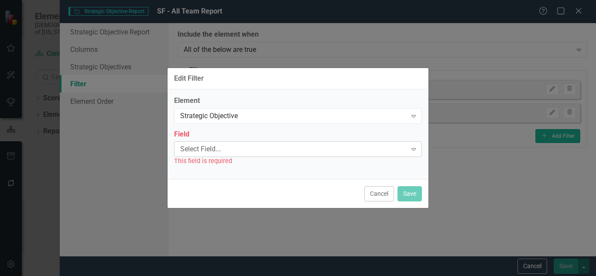
click at [293, 147] on div "Select Field..." at bounding box center [293, 150] width 227 height 10
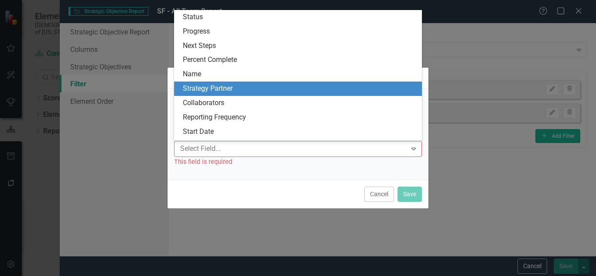
click at [305, 88] on div "Strategy Partner" at bounding box center [300, 89] width 234 height 10
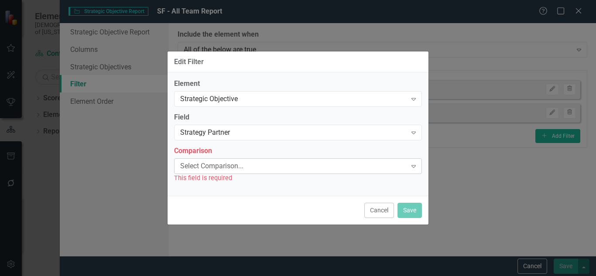
click at [268, 172] on div "Select Comparison... Expand" at bounding box center [298, 167] width 248 height 16
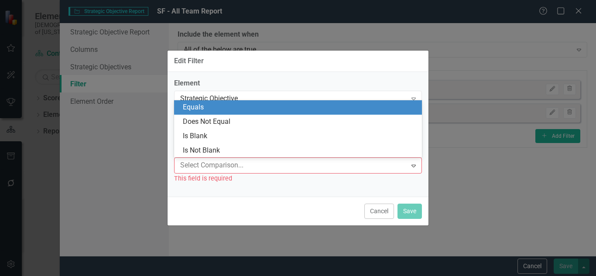
type input "l"
click at [245, 109] on div "Equals" at bounding box center [300, 108] width 234 height 10
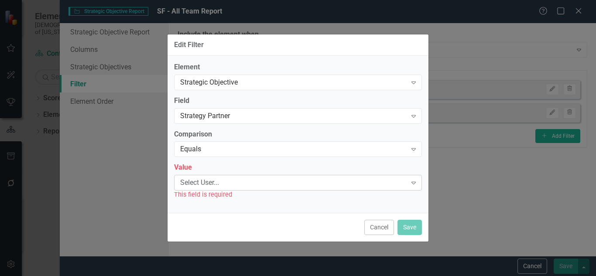
click at [213, 180] on div "Select User..." at bounding box center [293, 183] width 227 height 10
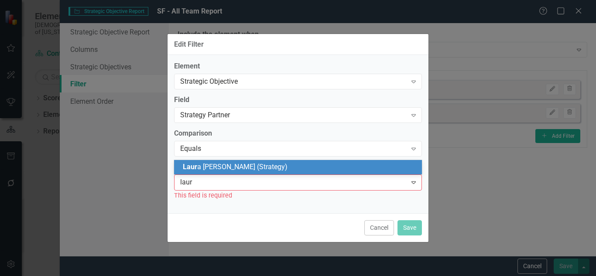
type input "laura"
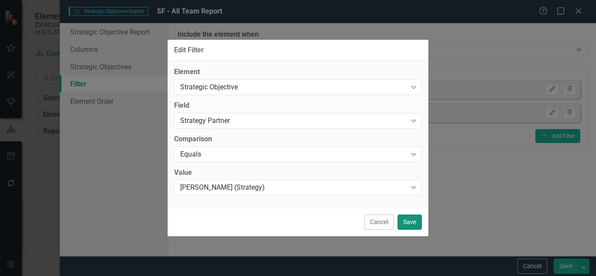
click at [401, 224] on button "Save" at bounding box center [410, 222] width 24 height 15
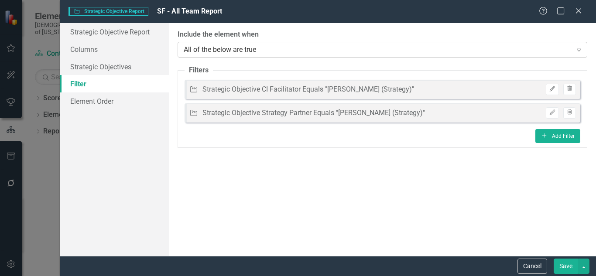
click at [502, 55] on div "All of the below are true Expand" at bounding box center [383, 50] width 410 height 16
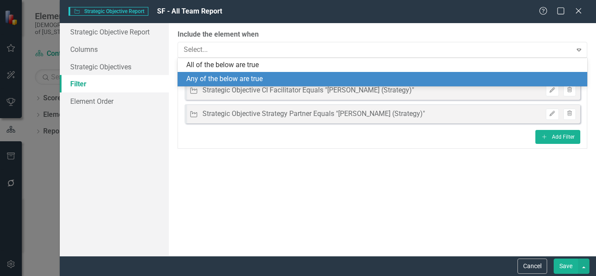
click at [478, 76] on div "Any of the below are true" at bounding box center [384, 79] width 396 height 10
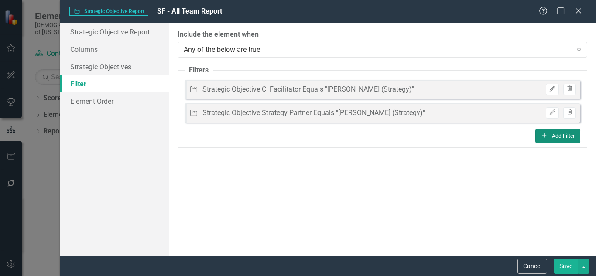
click at [565, 134] on button "Add Add Filter" at bounding box center [558, 136] width 45 height 14
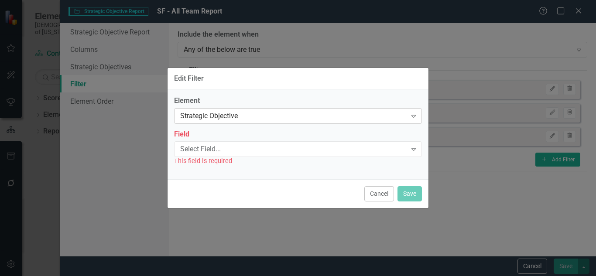
click at [348, 116] on div "Strategic Objective" at bounding box center [293, 116] width 227 height 10
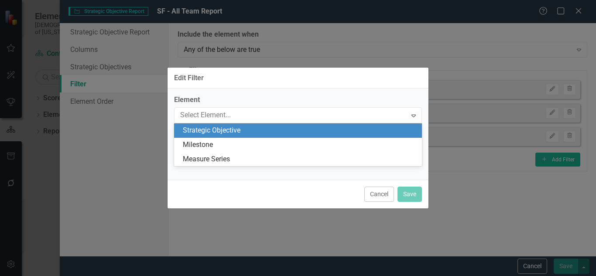
click at [342, 126] on div "Strategic Objective" at bounding box center [300, 131] width 234 height 10
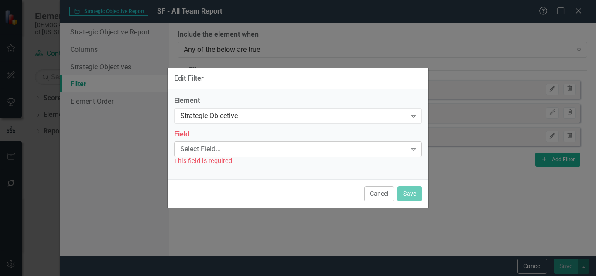
click at [325, 149] on div "Select Field..." at bounding box center [293, 150] width 227 height 10
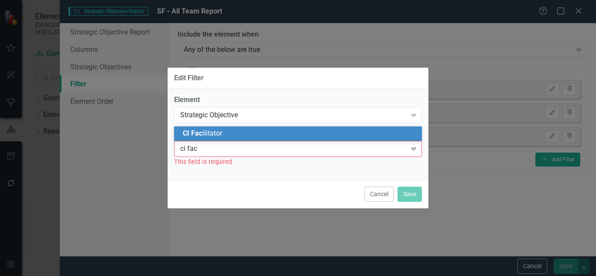
type input "ci faci"
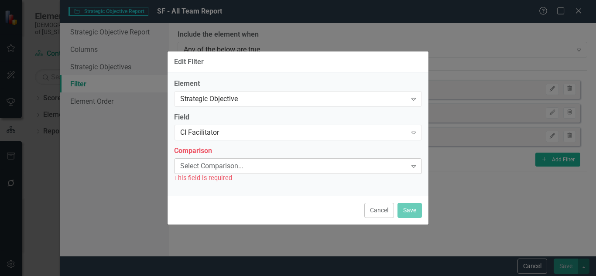
click at [243, 169] on div "Select Comparison..." at bounding box center [293, 166] width 227 height 10
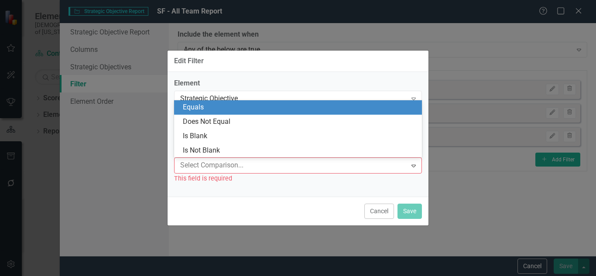
click at [245, 105] on div "Equals" at bounding box center [300, 108] width 234 height 10
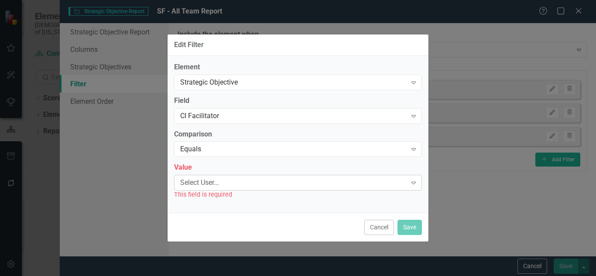
click at [231, 184] on div "Select User..." at bounding box center [293, 183] width 227 height 10
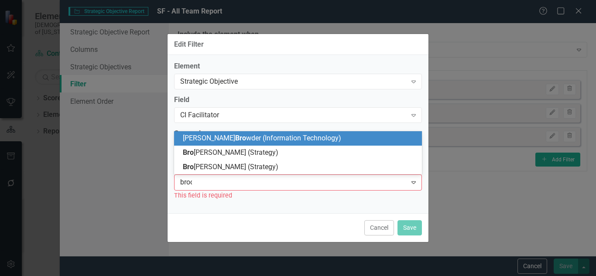
type input "brook"
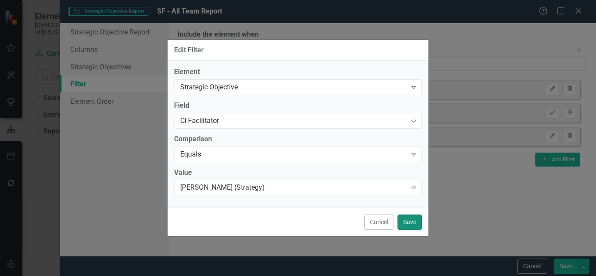
click at [421, 224] on button "Save" at bounding box center [410, 222] width 24 height 15
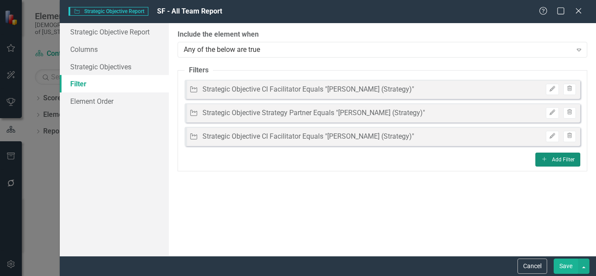
click at [561, 159] on button "Add Add Filter" at bounding box center [558, 160] width 45 height 14
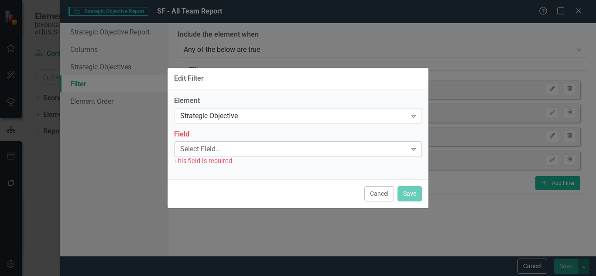
click at [341, 145] on div "Select Field..." at bounding box center [293, 150] width 227 height 10
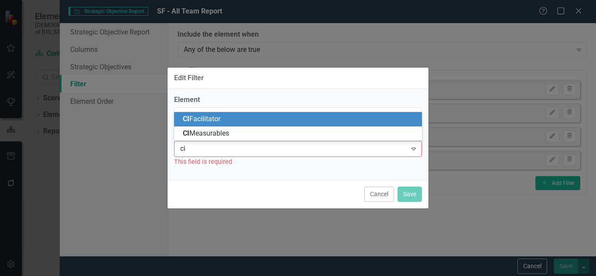
type input "ci f"
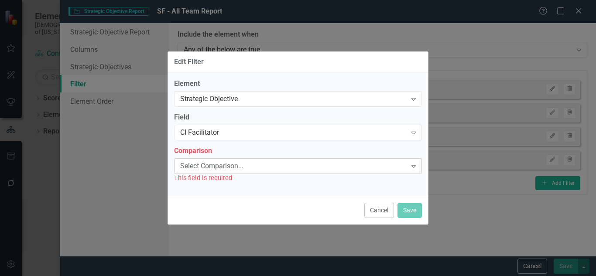
click at [334, 171] on div "Select Comparison... Expand" at bounding box center [298, 167] width 248 height 16
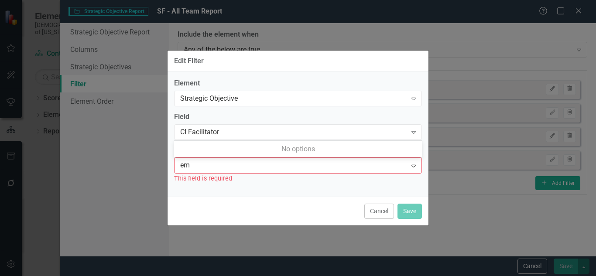
type input "e"
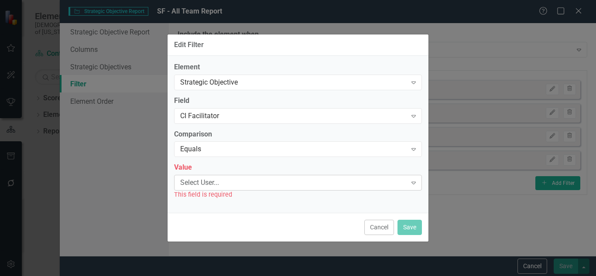
click at [317, 179] on div "Select User..." at bounding box center [293, 183] width 227 height 10
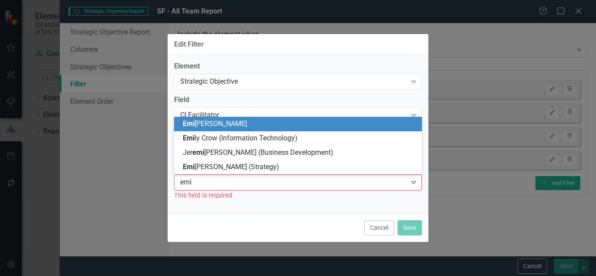
type input "emil"
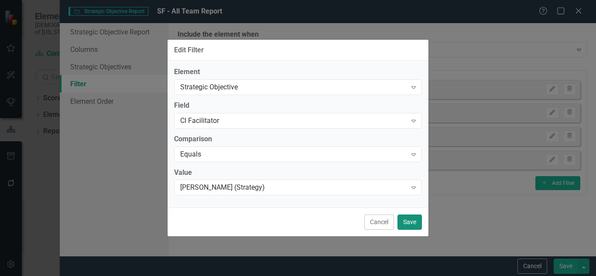
click at [413, 226] on button "Save" at bounding box center [410, 222] width 24 height 15
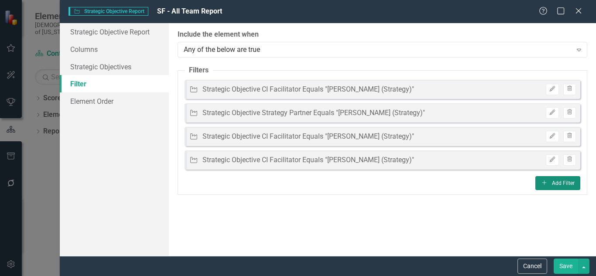
click at [552, 186] on button "Add Add Filter" at bounding box center [558, 183] width 45 height 14
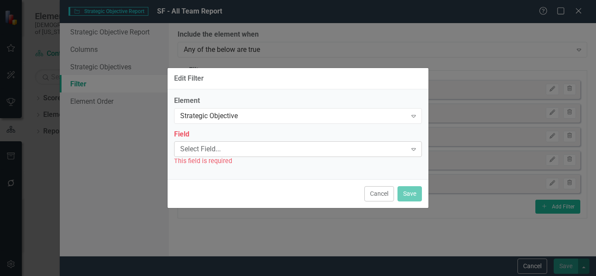
click at [248, 148] on div "Select Field..." at bounding box center [293, 150] width 227 height 10
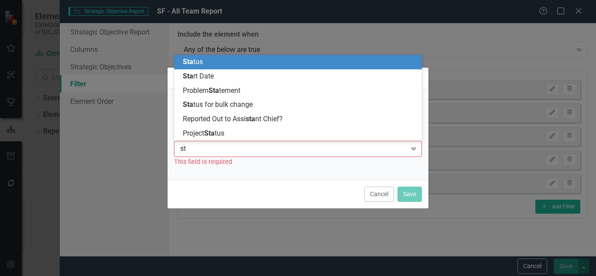
type input "s"
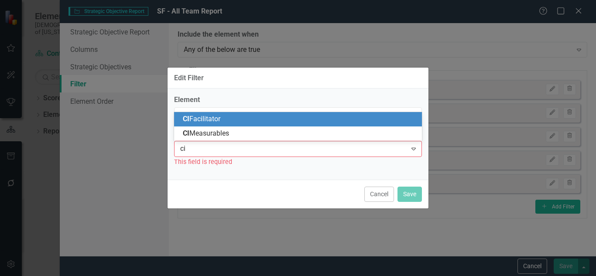
type input "ci f"
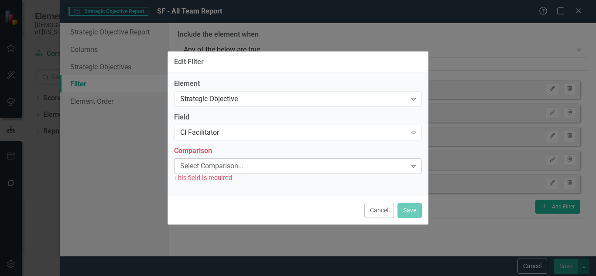
click at [247, 166] on div "Select Comparison..." at bounding box center [293, 166] width 227 height 10
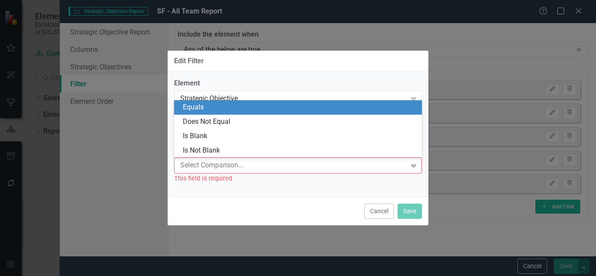
click at [229, 109] on div "Equals" at bounding box center [300, 108] width 234 height 10
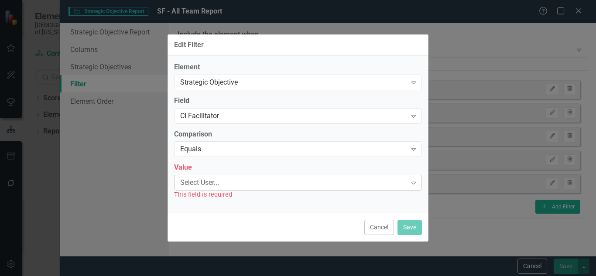
click at [229, 183] on div "Select User..." at bounding box center [293, 183] width 227 height 10
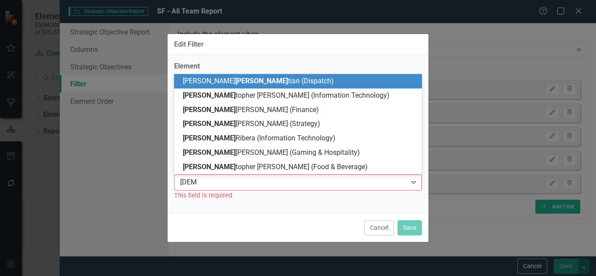
type input "christi"
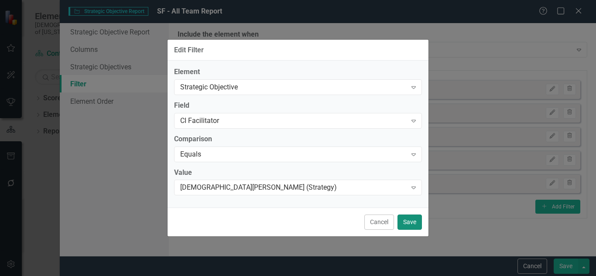
click at [409, 220] on button "Save" at bounding box center [410, 222] width 24 height 15
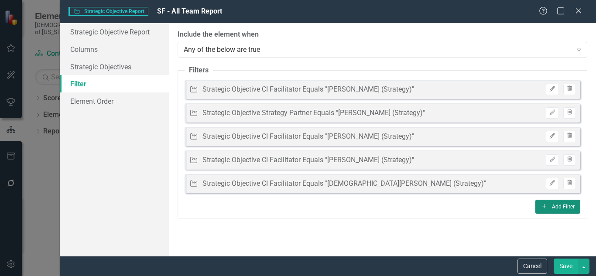
click at [549, 210] on button "Add Add Filter" at bounding box center [558, 207] width 45 height 14
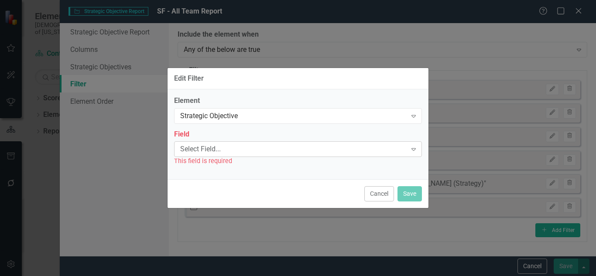
click at [244, 152] on div "Select Field..." at bounding box center [293, 150] width 227 height 10
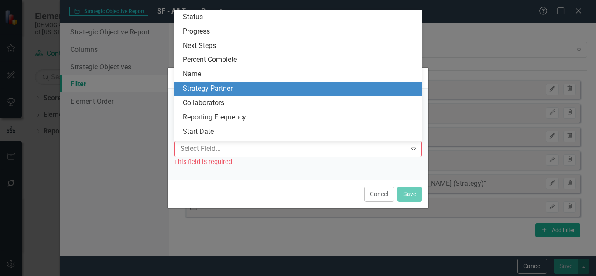
click at [233, 87] on div "Strategy Partner" at bounding box center [300, 89] width 234 height 10
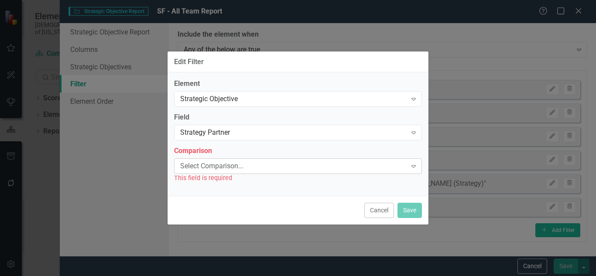
click at [241, 162] on div "Select Comparison..." at bounding box center [293, 166] width 227 height 10
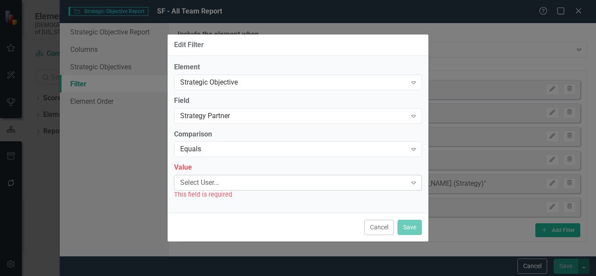
click at [219, 181] on div "Select User..." at bounding box center [293, 183] width 227 height 10
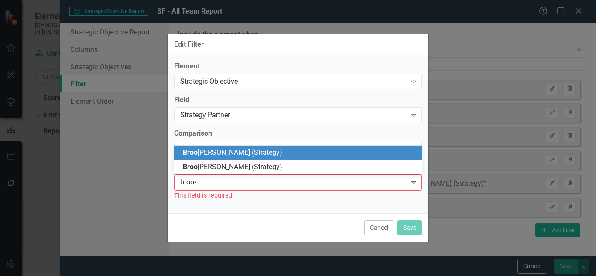
type input "brooke"
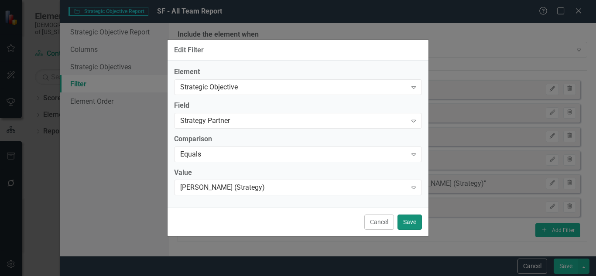
click at [410, 229] on button "Save" at bounding box center [410, 222] width 24 height 15
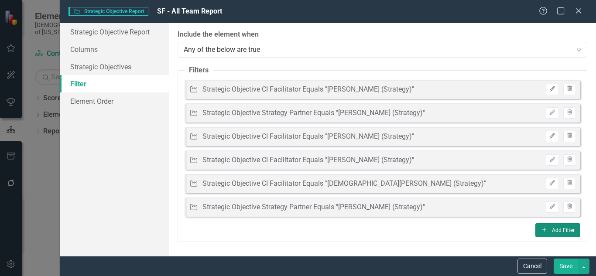
click at [557, 226] on button "Add Add Filter" at bounding box center [558, 231] width 45 height 14
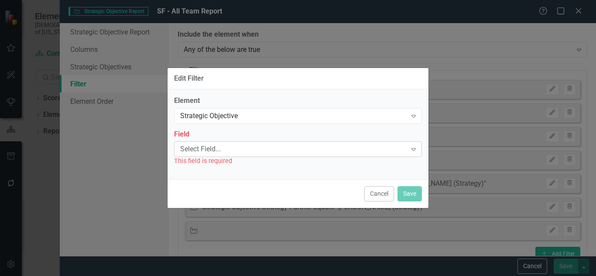
click at [307, 155] on div "Select Field... Expand" at bounding box center [298, 149] width 248 height 16
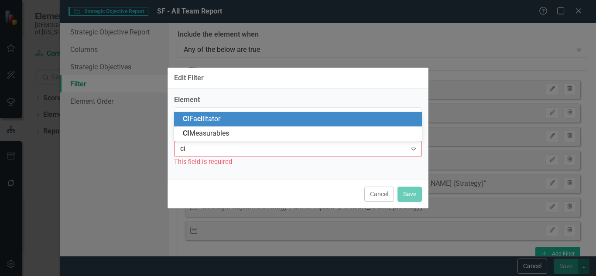
type input "c"
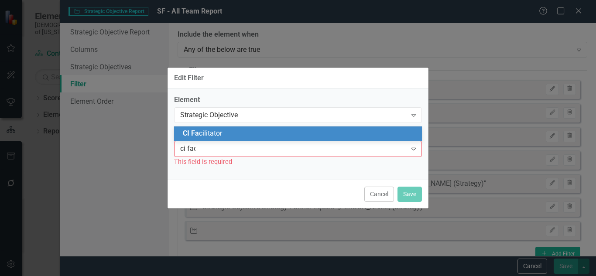
type input "ci faci"
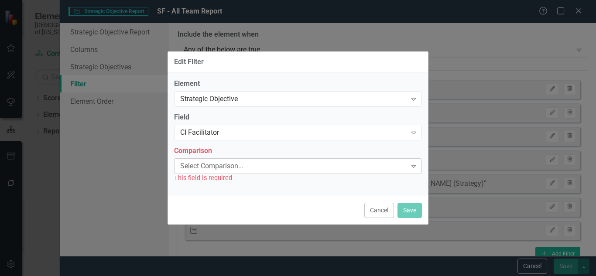
click at [270, 164] on div "Select Comparison..." at bounding box center [293, 166] width 227 height 10
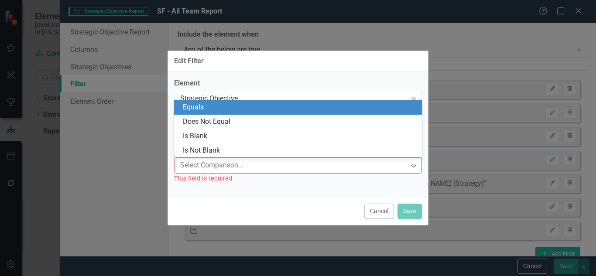
click at [262, 111] on div "Equals" at bounding box center [300, 108] width 234 height 10
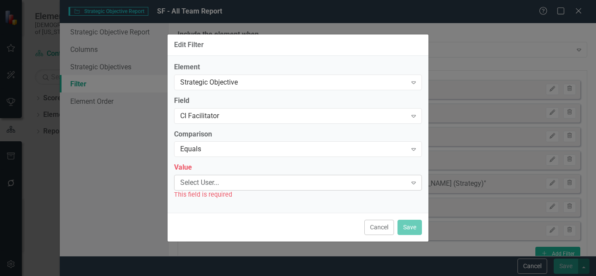
click at [242, 189] on div "Select User... Expand" at bounding box center [298, 183] width 248 height 16
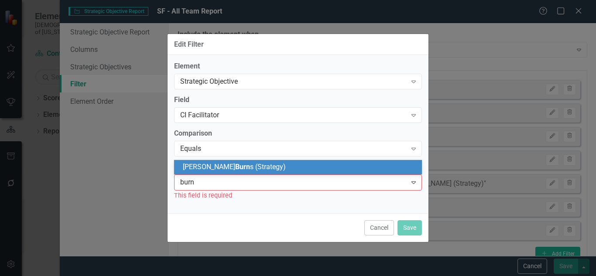
type input "burns"
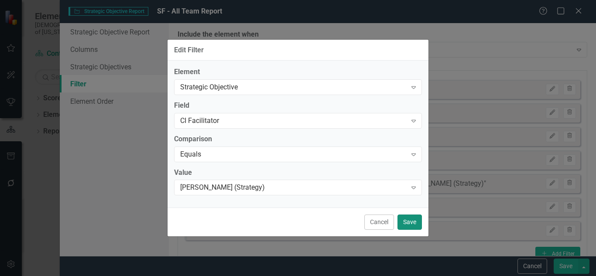
click at [410, 221] on button "Save" at bounding box center [410, 222] width 24 height 15
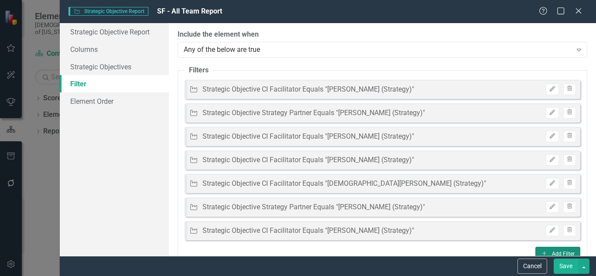
click at [541, 252] on icon "Add" at bounding box center [544, 253] width 7 height 5
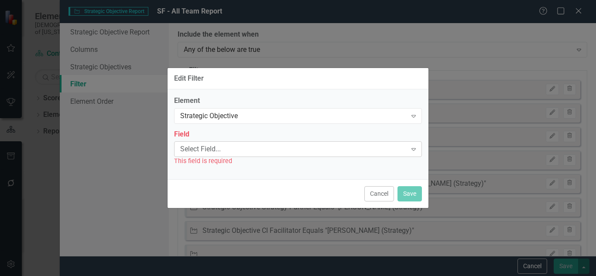
click at [380, 146] on div "Select Field..." at bounding box center [293, 150] width 227 height 10
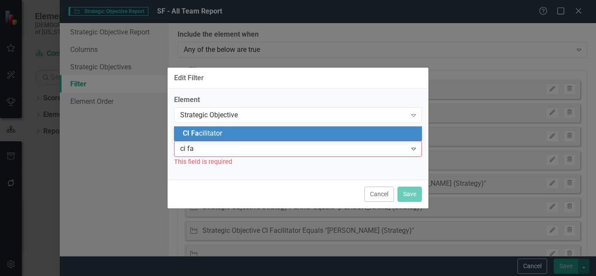
type input "ci fac"
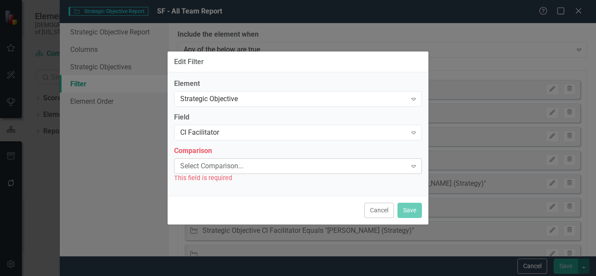
click at [227, 171] on div "Select Comparison... Expand" at bounding box center [298, 167] width 248 height 16
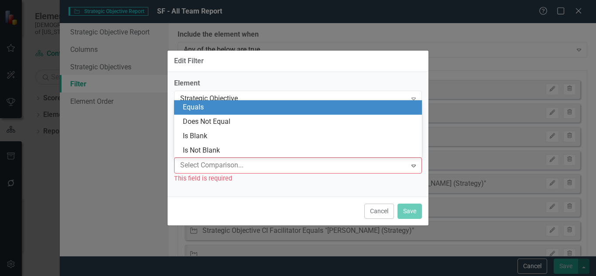
click at [227, 107] on div "Equals" at bounding box center [300, 108] width 234 height 10
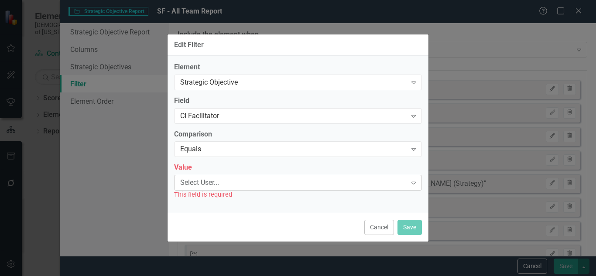
click at [212, 182] on div "Select User..." at bounding box center [293, 183] width 227 height 10
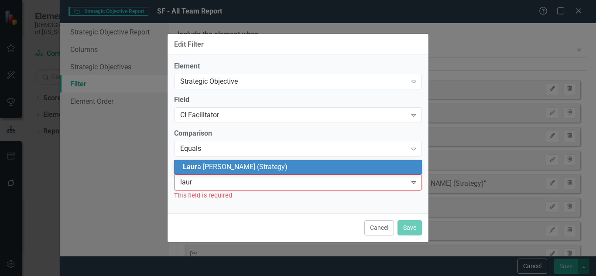
type input "laura"
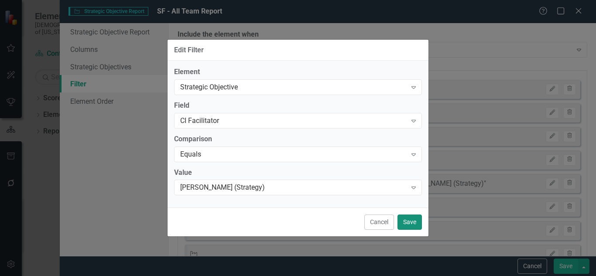
click at [417, 225] on button "Save" at bounding box center [410, 222] width 24 height 15
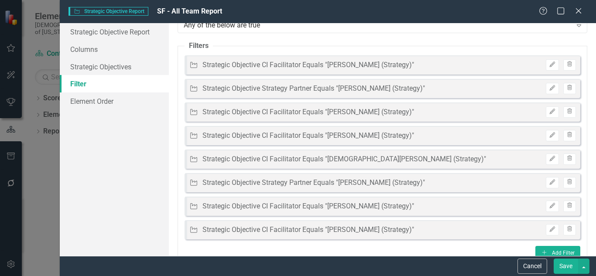
scroll to position [40, 0]
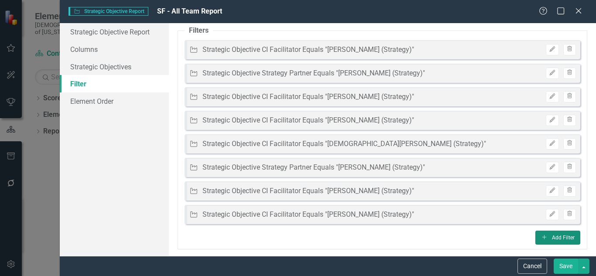
click at [541, 235] on icon "Add" at bounding box center [544, 237] width 7 height 5
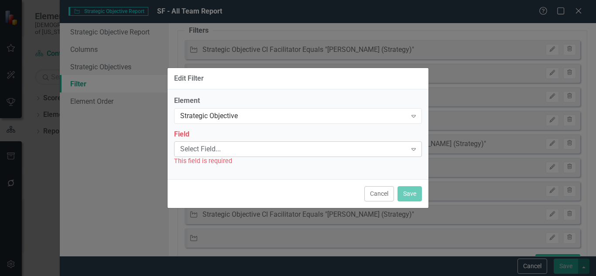
click at [334, 148] on div "Select Field..." at bounding box center [293, 150] width 227 height 10
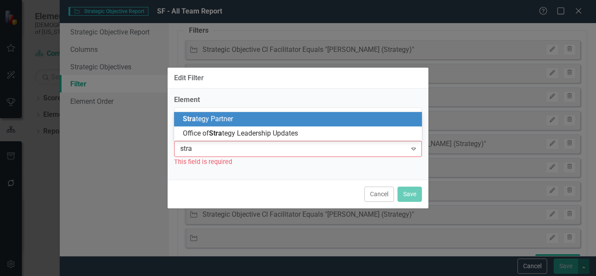
type input "strat"
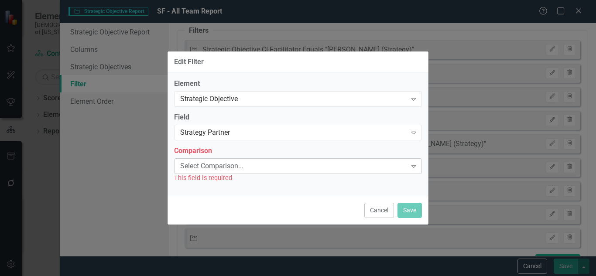
click at [298, 163] on div "Select Comparison..." at bounding box center [293, 166] width 227 height 10
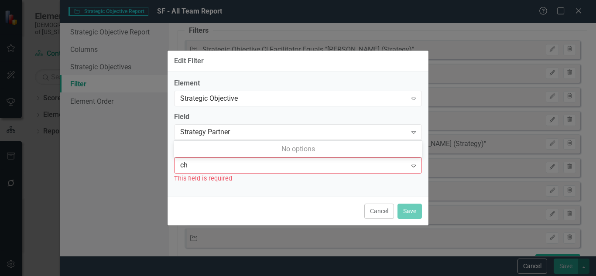
type input "c"
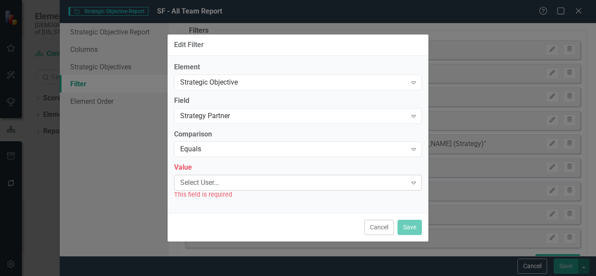
click at [264, 188] on div "Select User... Expand" at bounding box center [298, 183] width 248 height 16
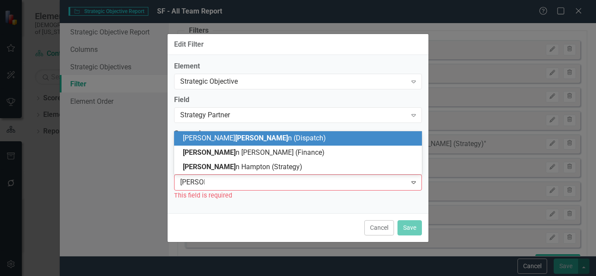
type input "christian"
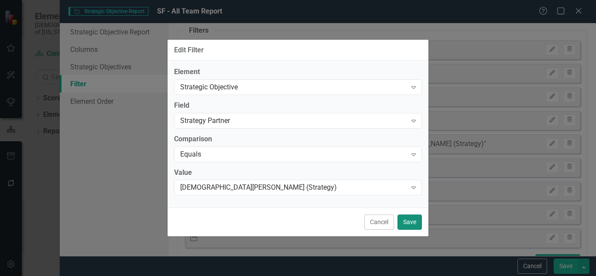
click at [409, 215] on button "Save" at bounding box center [410, 222] width 24 height 15
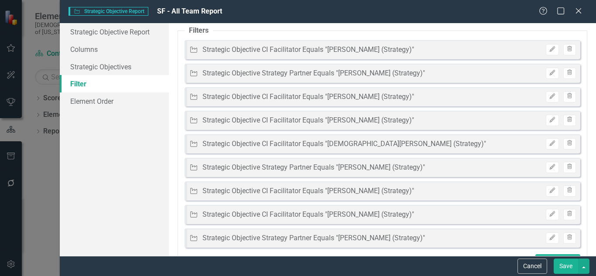
click at [572, 265] on button "Save" at bounding box center [566, 266] width 24 height 15
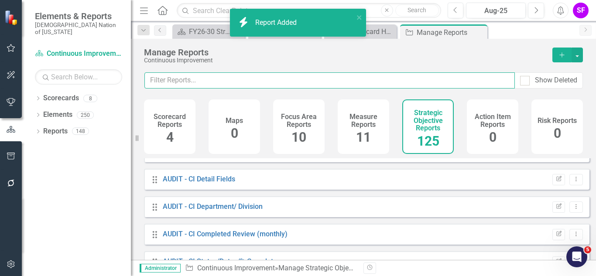
click at [265, 78] on input "text" at bounding box center [330, 80] width 371 height 16
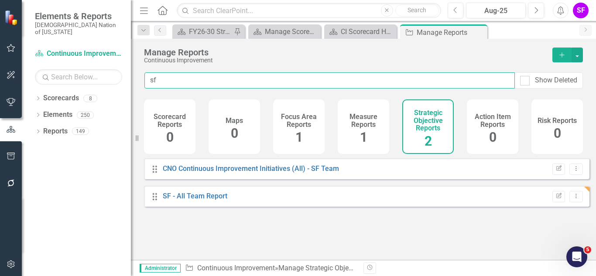
scroll to position [0, 0]
type input "sf"
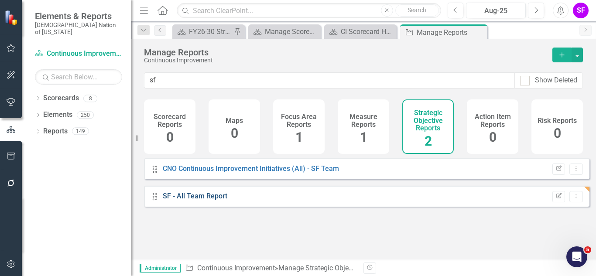
click at [193, 200] on link "SF - All Team Report" at bounding box center [195, 196] width 65 height 8
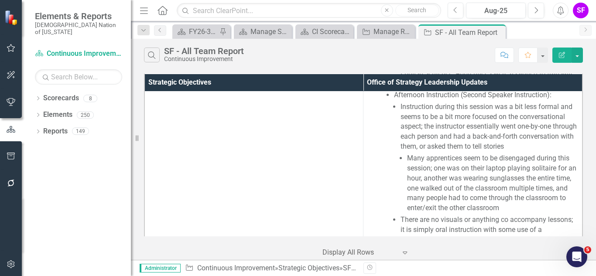
scroll to position [6204, 5]
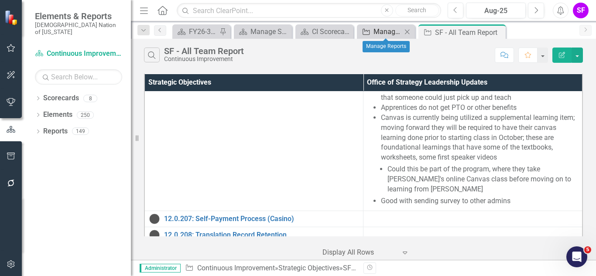
click at [373, 31] on link "Strategic Objective Manage Reports" at bounding box center [380, 31] width 43 height 11
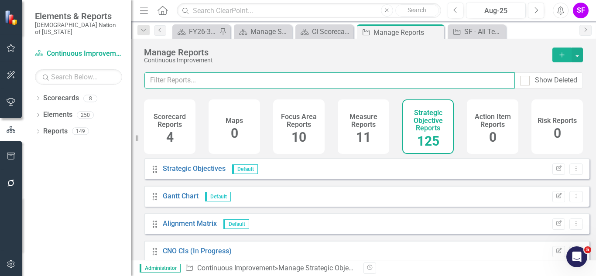
click at [354, 83] on input "text" at bounding box center [330, 80] width 371 height 16
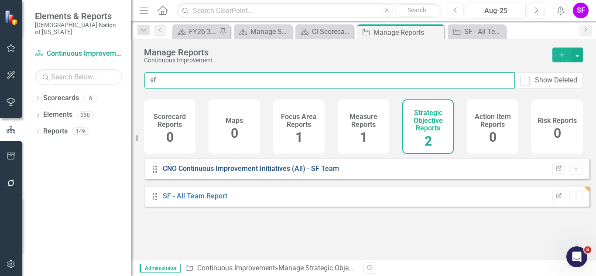
type input "sf"
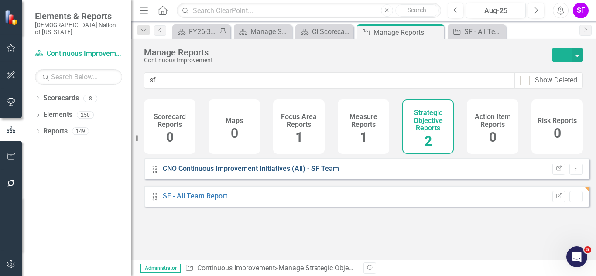
click at [227, 173] on link "CNO Continuous Improvement Initiatives (All) - SF Team" at bounding box center [251, 169] width 176 height 8
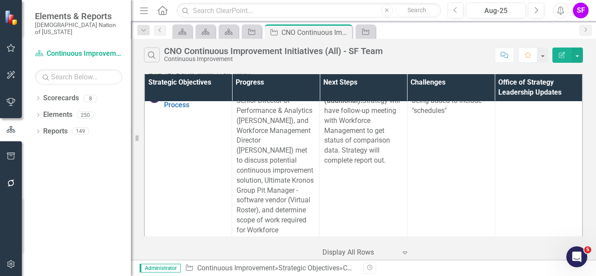
scroll to position [842, 0]
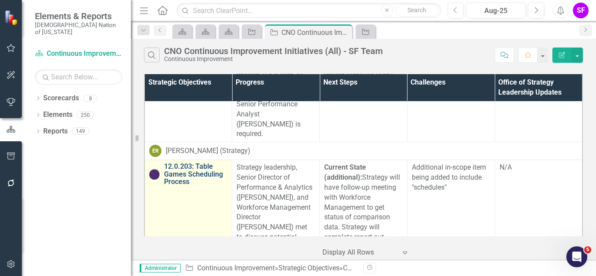
click at [183, 163] on link "12.0.203: Table Games Scheduling Process" at bounding box center [195, 174] width 63 height 23
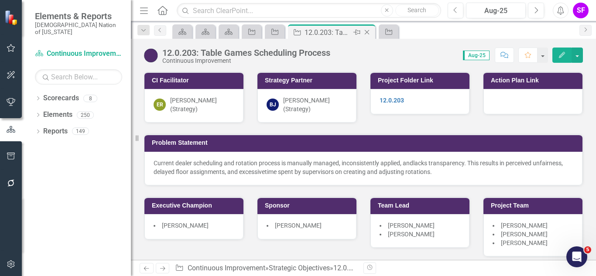
click at [366, 31] on icon at bounding box center [367, 32] width 5 height 5
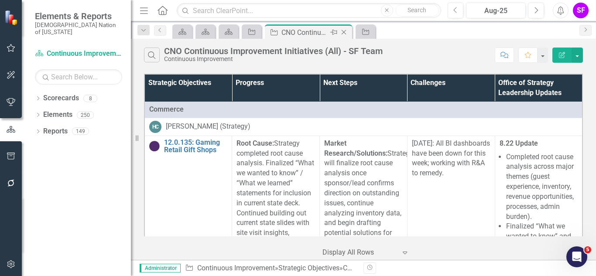
click at [342, 34] on icon at bounding box center [344, 32] width 5 height 5
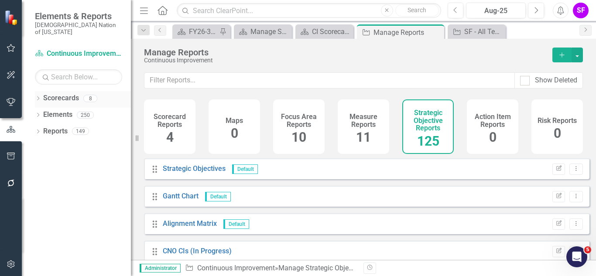
click at [55, 93] on link "Scorecards" at bounding box center [61, 98] width 36 height 10
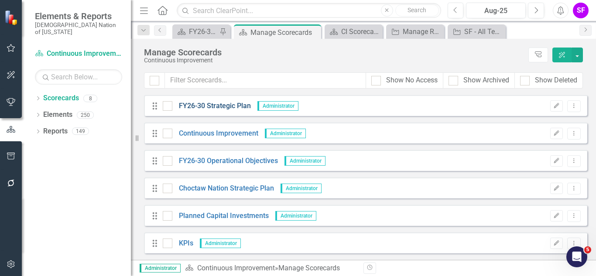
click at [233, 108] on link "FY26-30 Strategic Plan" at bounding box center [211, 106] width 79 height 10
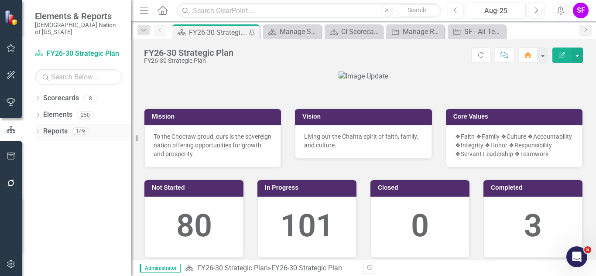
click at [71, 124] on div "Reports 149" at bounding box center [87, 132] width 88 height 17
click at [49, 127] on link "Reports" at bounding box center [55, 132] width 24 height 10
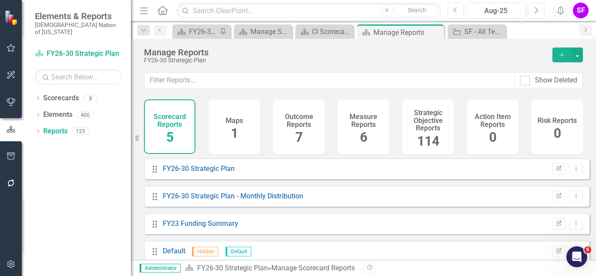
click at [431, 95] on div "Show Deleted" at bounding box center [363, 85] width 465 height 27
click at [428, 101] on div "Strategic Objective Reports 114" at bounding box center [429, 127] width 52 height 55
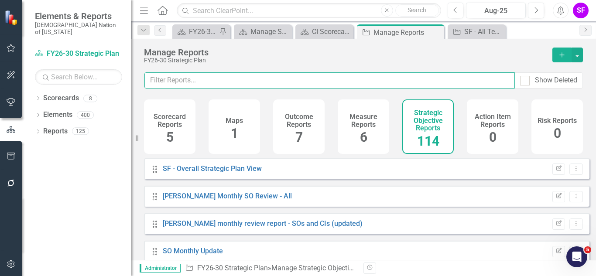
click at [424, 83] on input "text" at bounding box center [330, 80] width 371 height 16
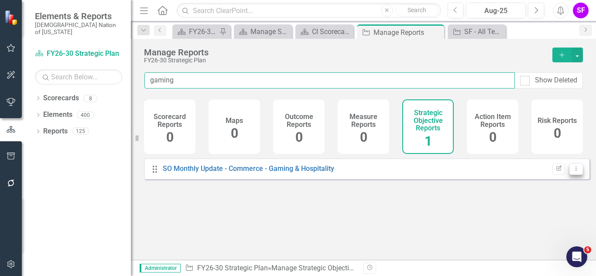
type input "gaming"
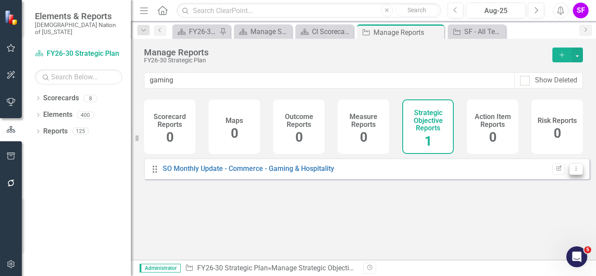
click at [573, 172] on icon "Dropdown Menu" at bounding box center [576, 169] width 7 height 6
click at [546, 193] on link "Edit Report Edit Report" at bounding box center [540, 190] width 72 height 16
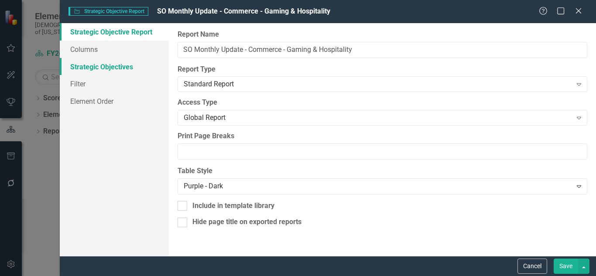
click at [134, 70] on link "Strategic Objectives" at bounding box center [114, 66] width 109 height 17
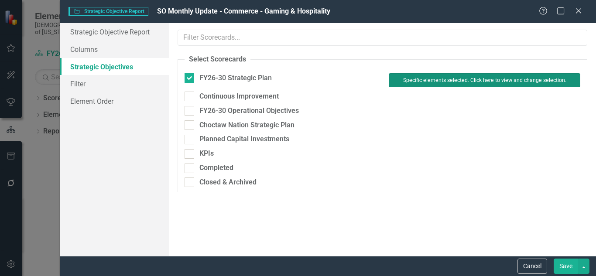
click at [410, 83] on button "Specific elements selected. Click here to view and change selection." at bounding box center [485, 80] width 192 height 14
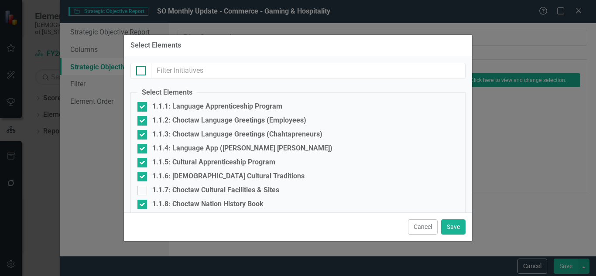
click at [139, 72] on div at bounding box center [141, 71] width 10 height 10
click at [139, 72] on input "checkbox" at bounding box center [139, 69] width 6 height 6
checkbox input "true"
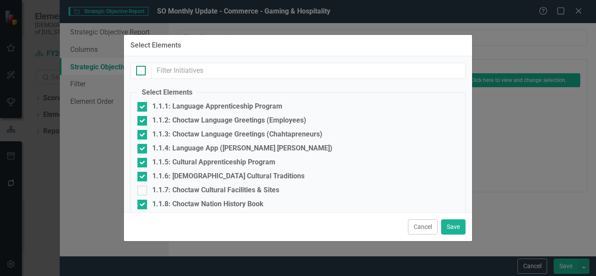
checkbox input "true"
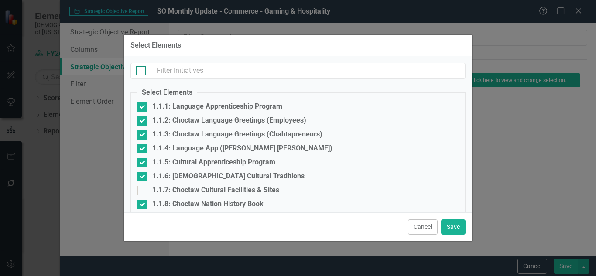
checkbox input "true"
click at [139, 72] on div at bounding box center [141, 71] width 10 height 10
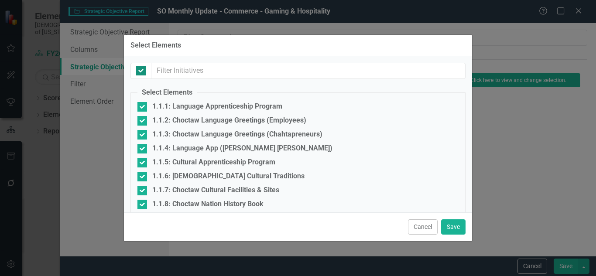
click at [139, 72] on input "checkbox" at bounding box center [139, 69] width 6 height 6
checkbox input "false"
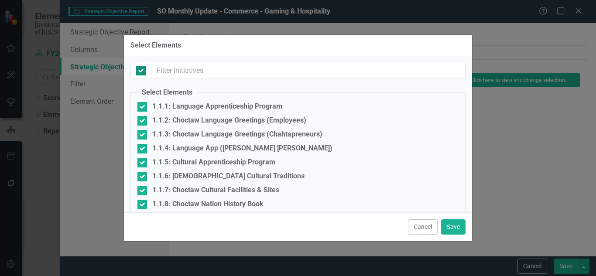
checkbox input "false"
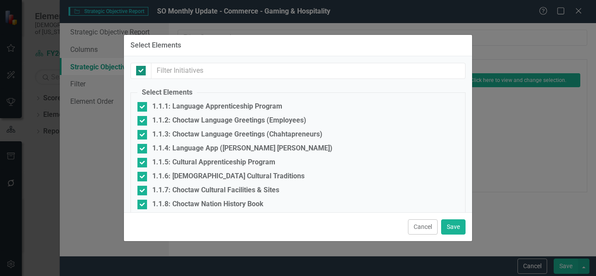
checkbox input "false"
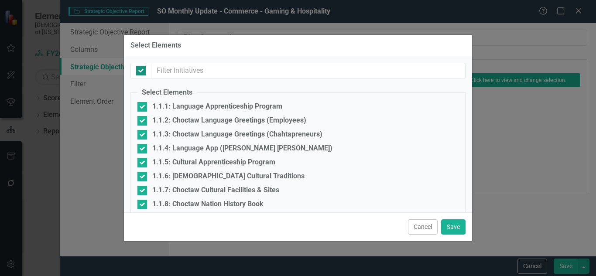
checkbox input "false"
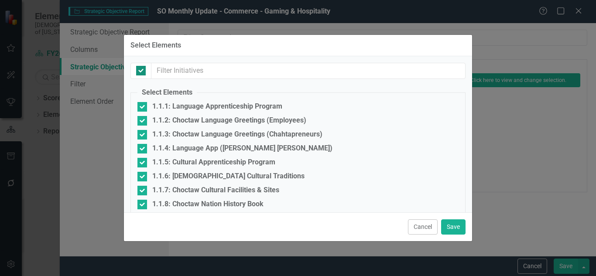
checkbox input "false"
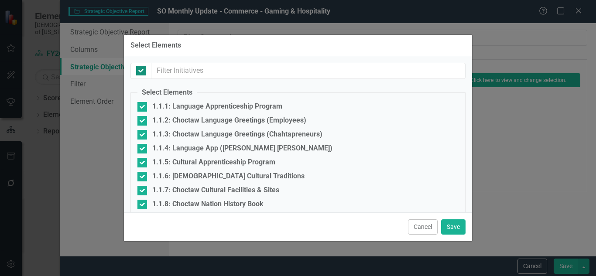
checkbox input "false"
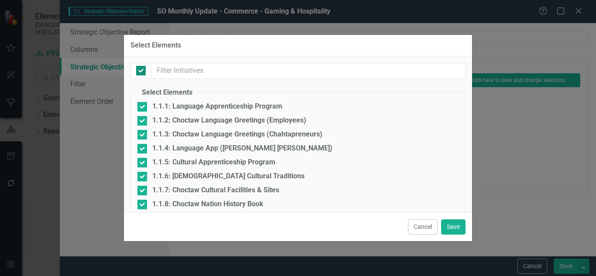
checkbox input "false"
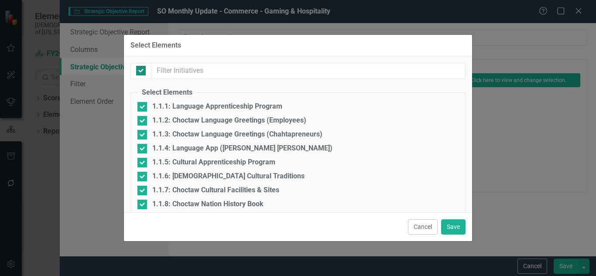
checkbox input "false"
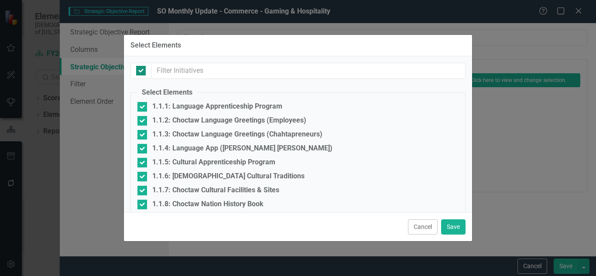
checkbox input "false"
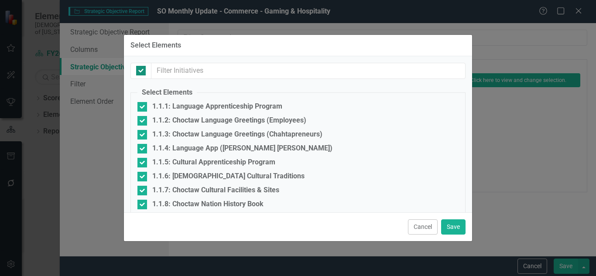
checkbox input "false"
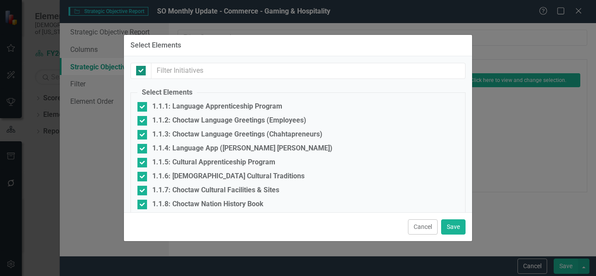
checkbox input "false"
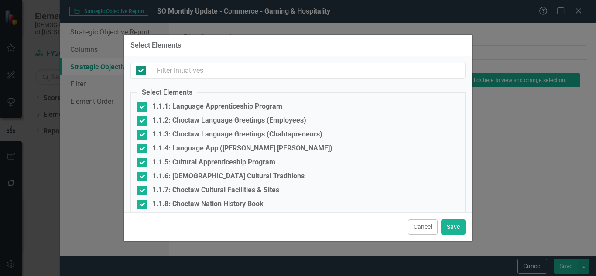
checkbox input "false"
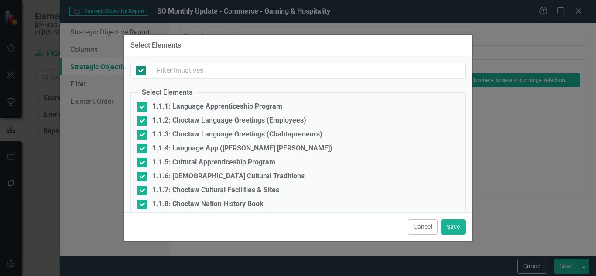
checkbox input "false"
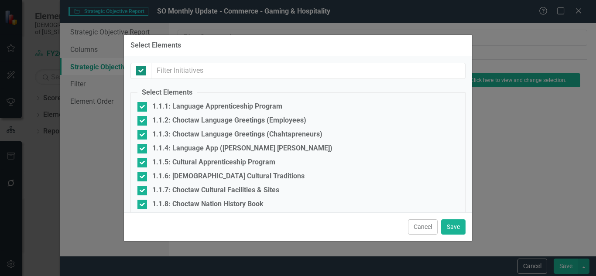
checkbox input "false"
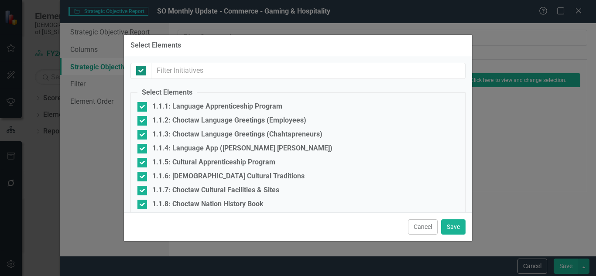
checkbox input "false"
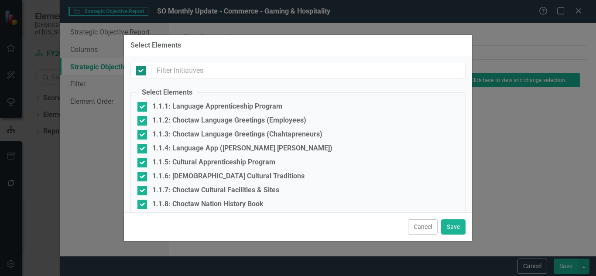
checkbox input "false"
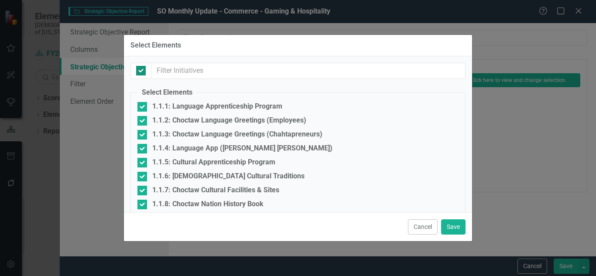
checkbox input "false"
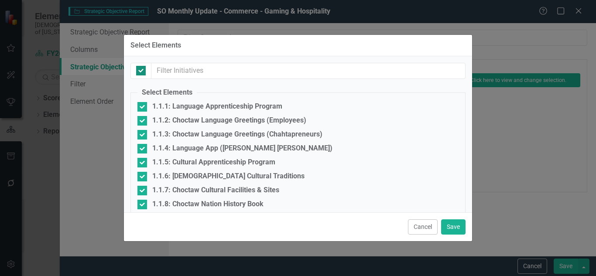
checkbox input "false"
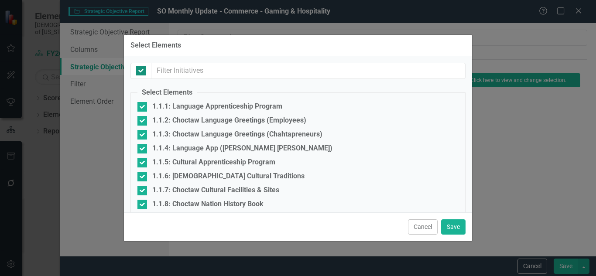
checkbox input "false"
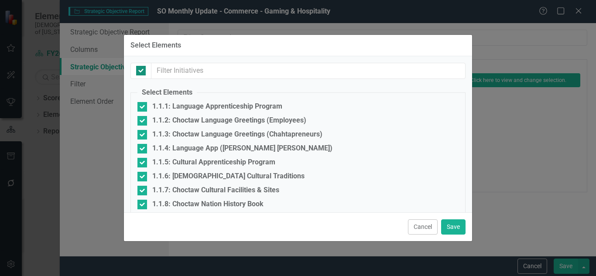
checkbox input "false"
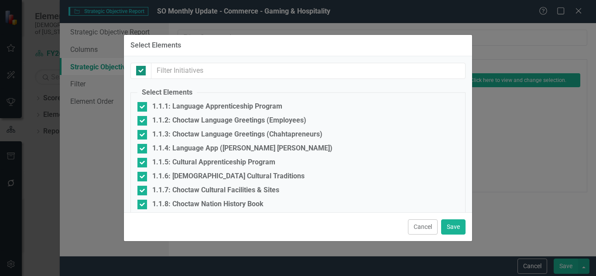
checkbox input "false"
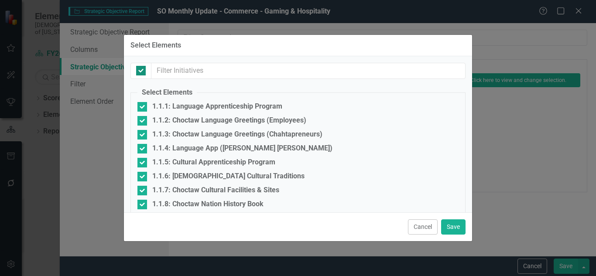
checkbox input "false"
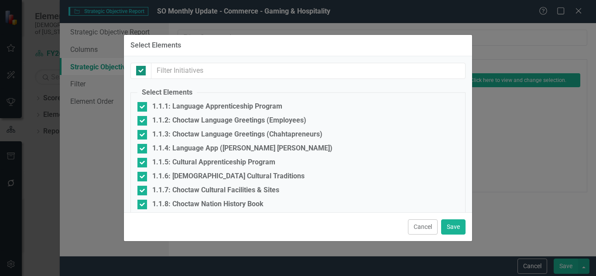
checkbox input "false"
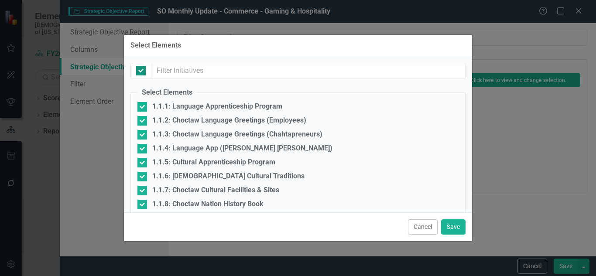
checkbox input "false"
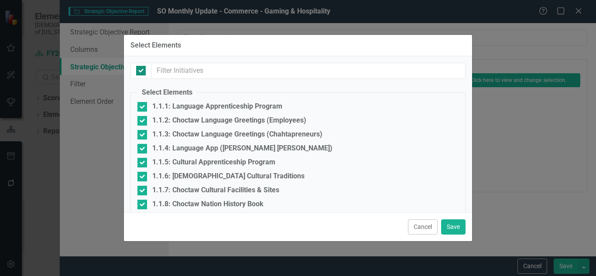
checkbox input "false"
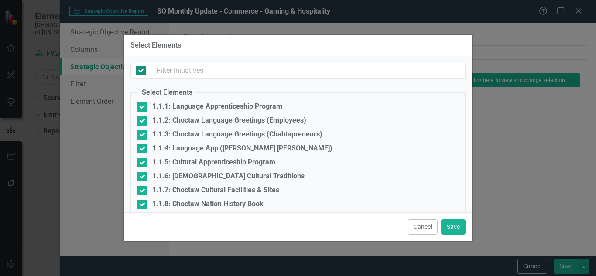
checkbox input "false"
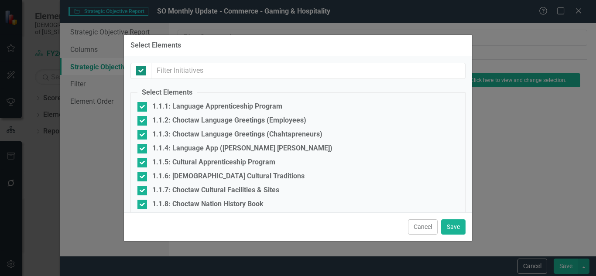
checkbox input "false"
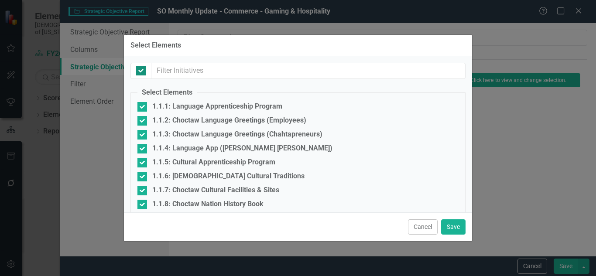
checkbox input "false"
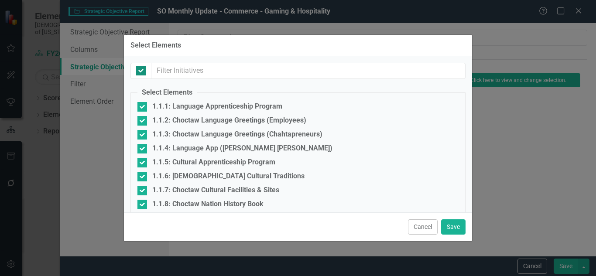
checkbox input "false"
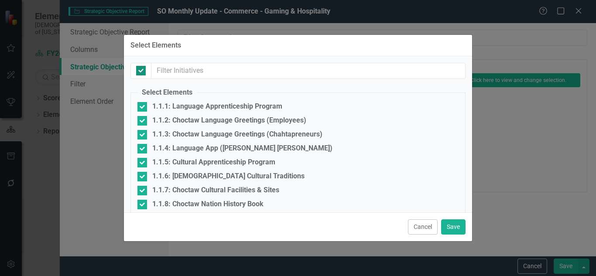
checkbox input "false"
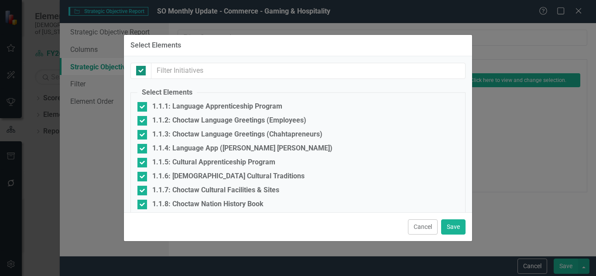
checkbox input "false"
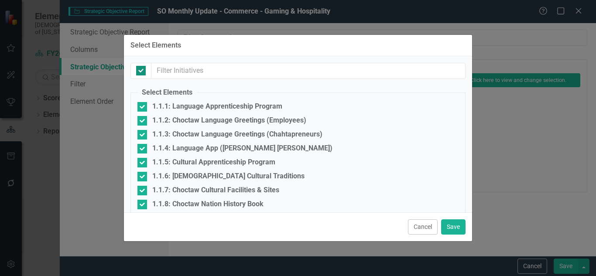
checkbox input "false"
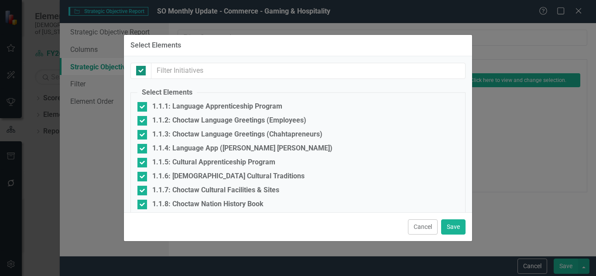
checkbox input "false"
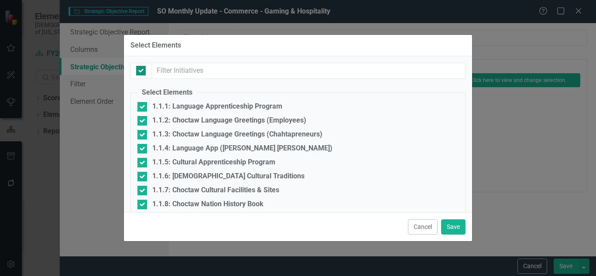
checkbox input "false"
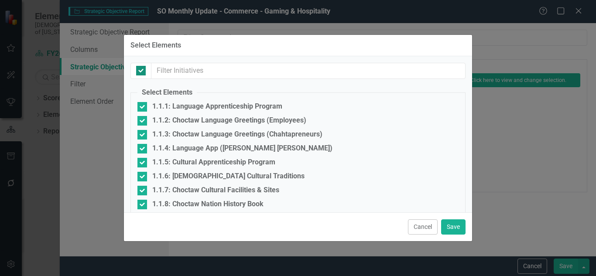
checkbox input "false"
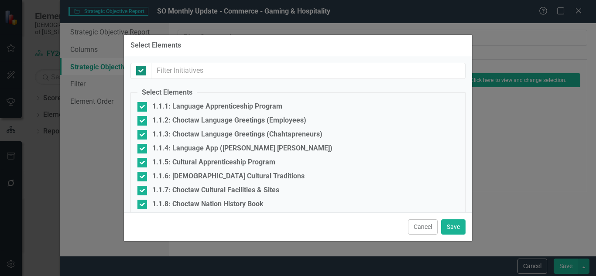
checkbox input "false"
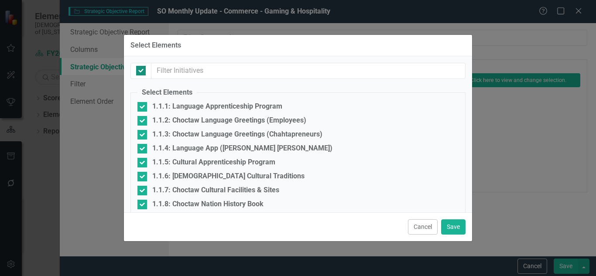
checkbox input "false"
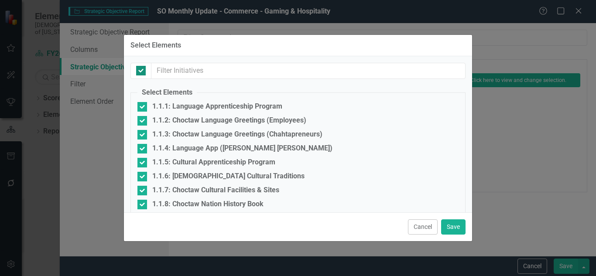
checkbox input "false"
click at [139, 72] on div at bounding box center [141, 71] width 10 height 10
click at [139, 72] on input "checkbox" at bounding box center [139, 69] width 6 height 6
checkbox input "true"
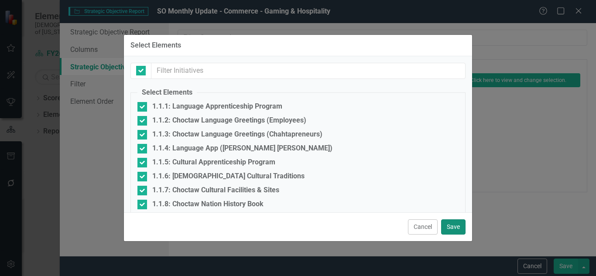
click at [455, 229] on button "Save" at bounding box center [453, 227] width 24 height 15
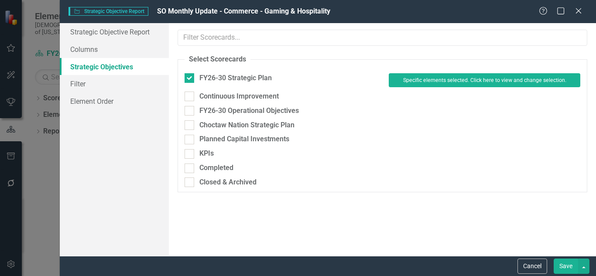
click at [566, 273] on button "Save" at bounding box center [566, 266] width 24 height 15
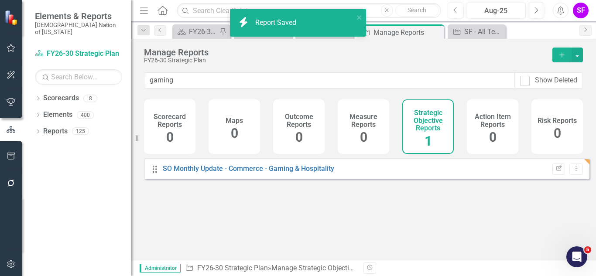
click at [16, 155] on button "button" at bounding box center [11, 157] width 20 height 18
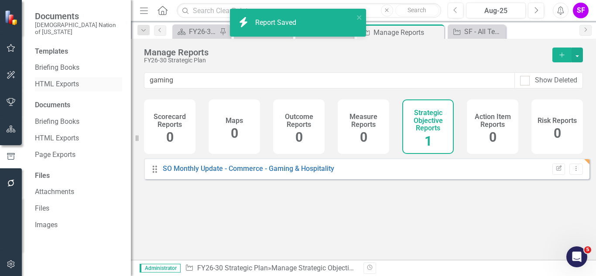
click at [67, 77] on div "HTML Exports" at bounding box center [78, 84] width 87 height 14
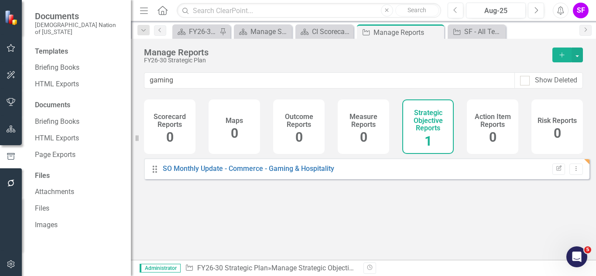
click at [63, 88] on div "Templates Briefing Books HTML Exports Documents Briefing Books HTML Exports Pag…" at bounding box center [76, 162] width 109 height 230
click at [66, 79] on link "HTML Exports" at bounding box center [78, 84] width 87 height 10
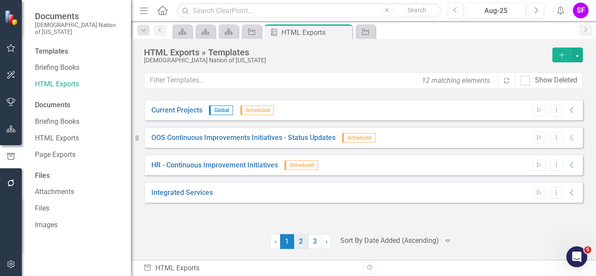
click at [304, 241] on link "2" at bounding box center [301, 241] width 14 height 15
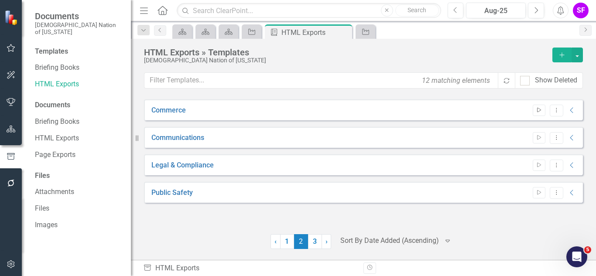
click at [539, 111] on icon "Start" at bounding box center [539, 110] width 7 height 5
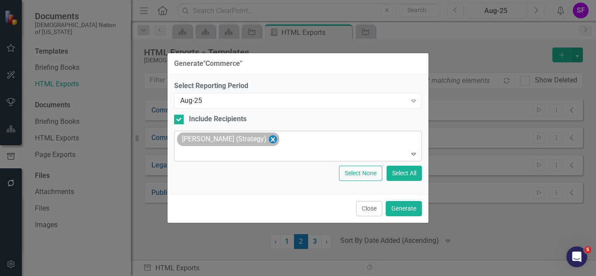
click at [271, 142] on icon "Remove Sheriden Franks (Strategy)" at bounding box center [273, 139] width 8 height 11
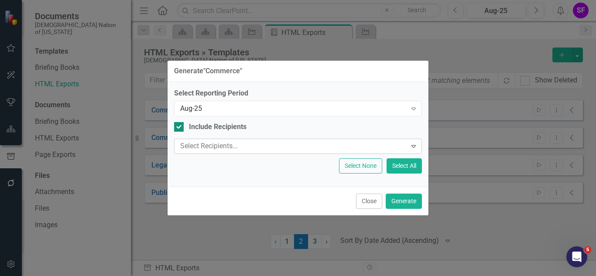
click at [243, 128] on div "Include Recipients" at bounding box center [218, 127] width 58 height 10
click at [180, 128] on input "Include Recipients" at bounding box center [177, 125] width 6 height 6
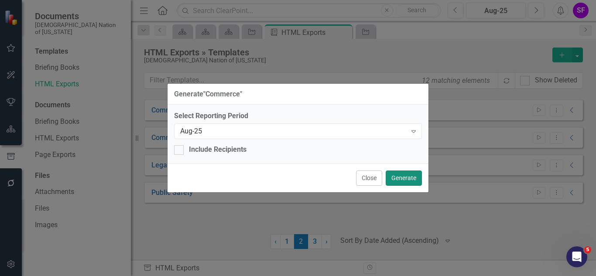
click at [411, 177] on button "Generate" at bounding box center [404, 178] width 36 height 15
